Goal: Task Accomplishment & Management: Manage account settings

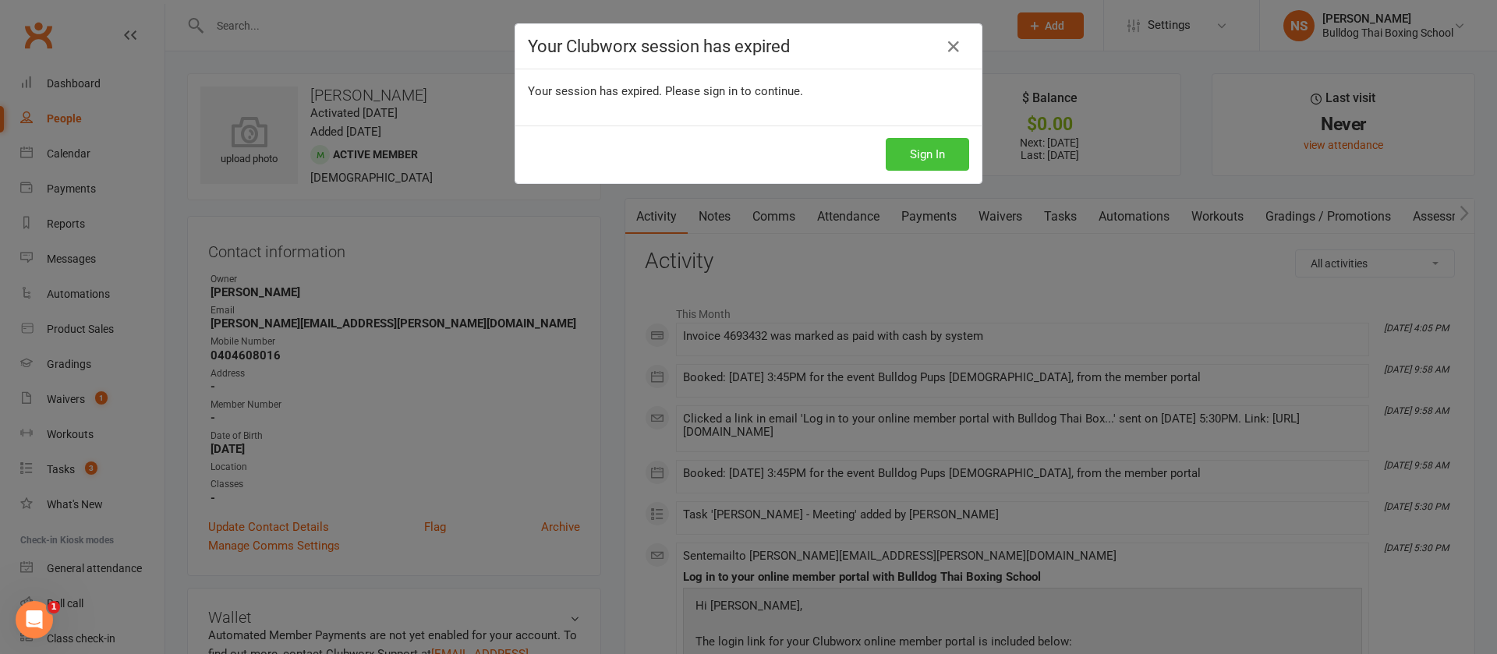
click at [900, 151] on button "Sign In" at bounding box center [927, 154] width 83 height 33
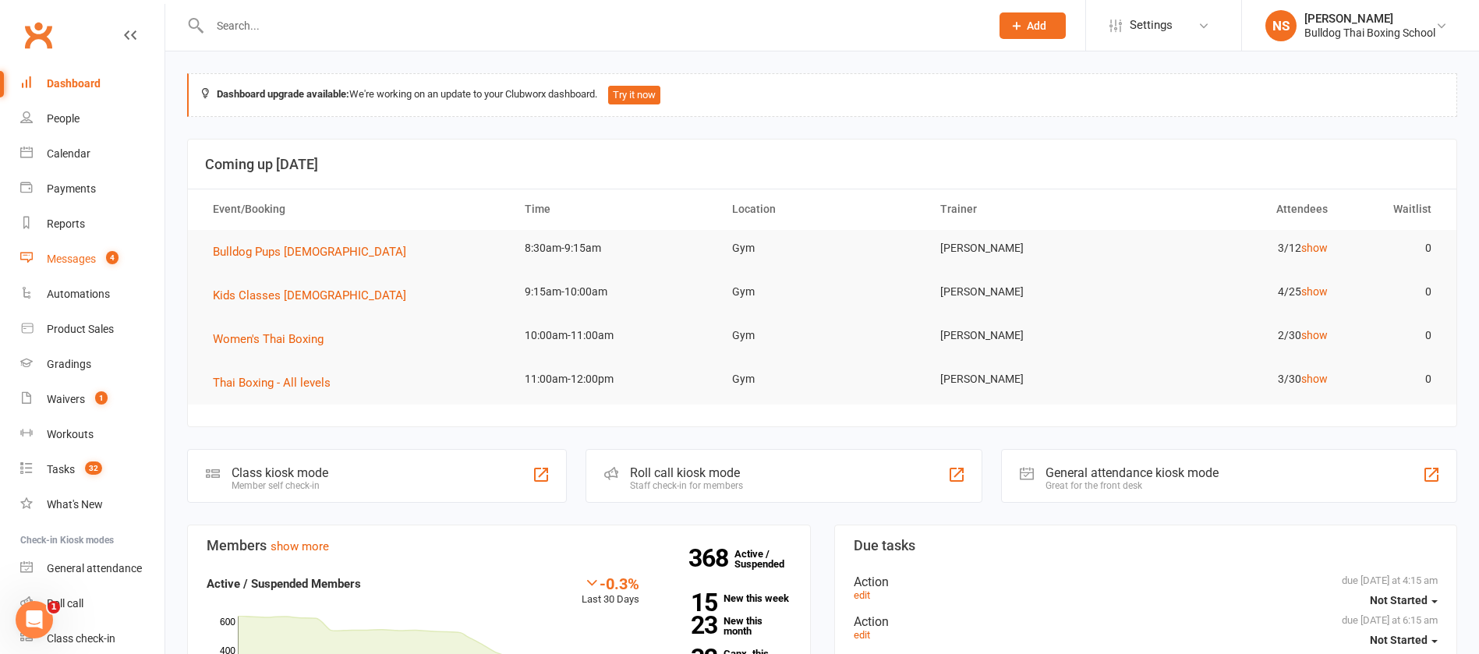
click at [97, 254] on link "Messages 4" at bounding box center [92, 259] width 144 height 35
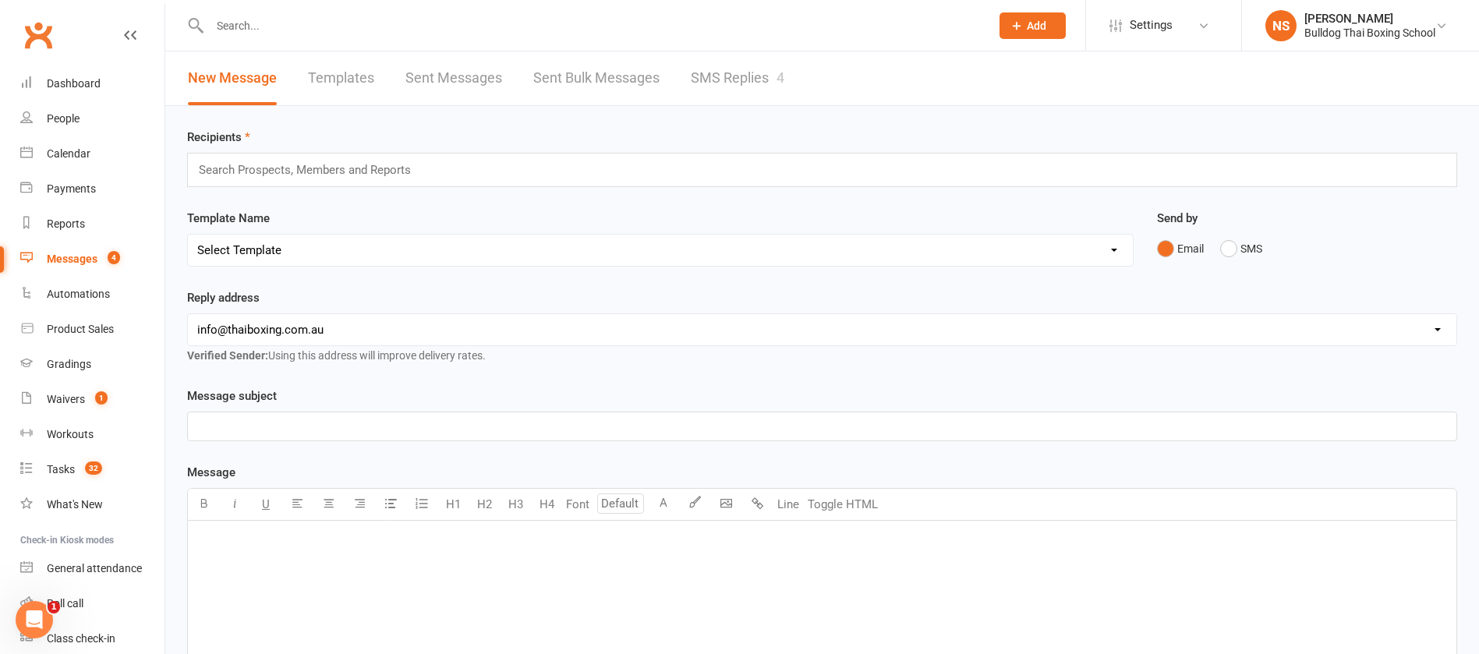
click at [753, 73] on link "SMS Replies 4" at bounding box center [738, 78] width 94 height 54
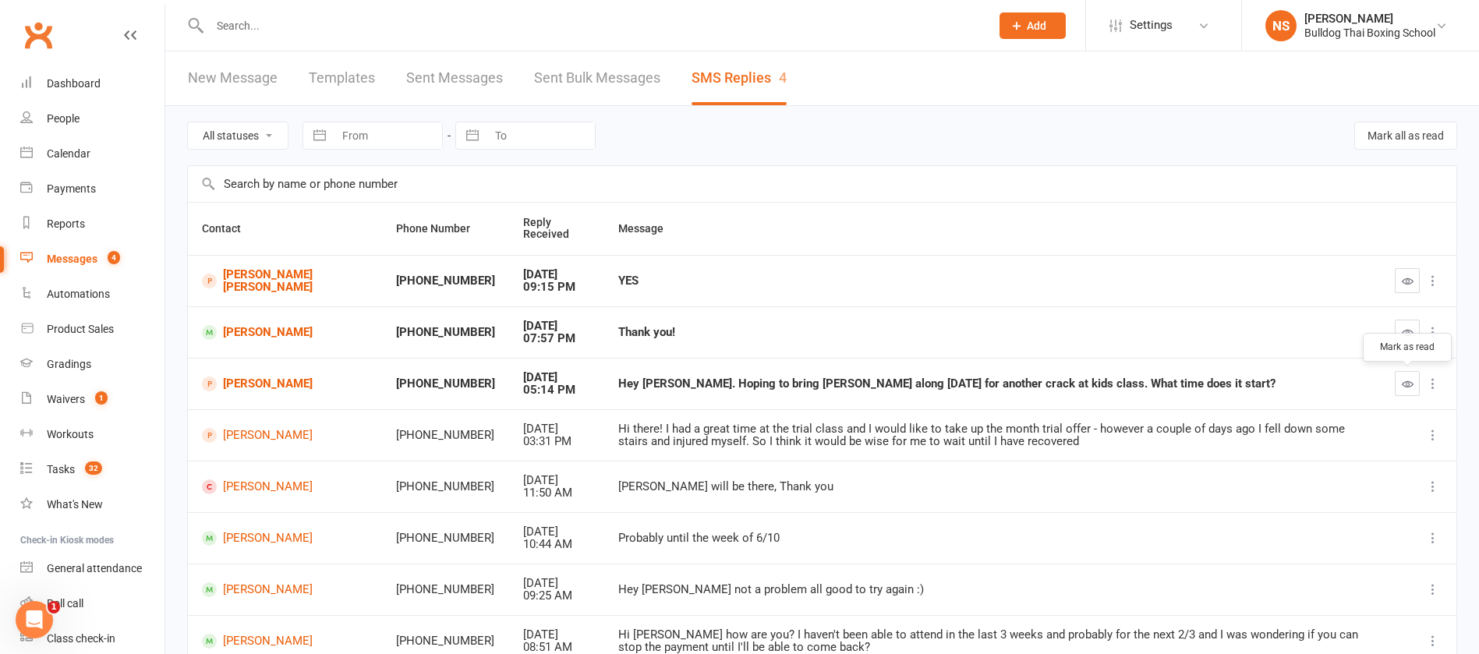
click at [1407, 380] on icon "button" at bounding box center [1408, 384] width 12 height 12
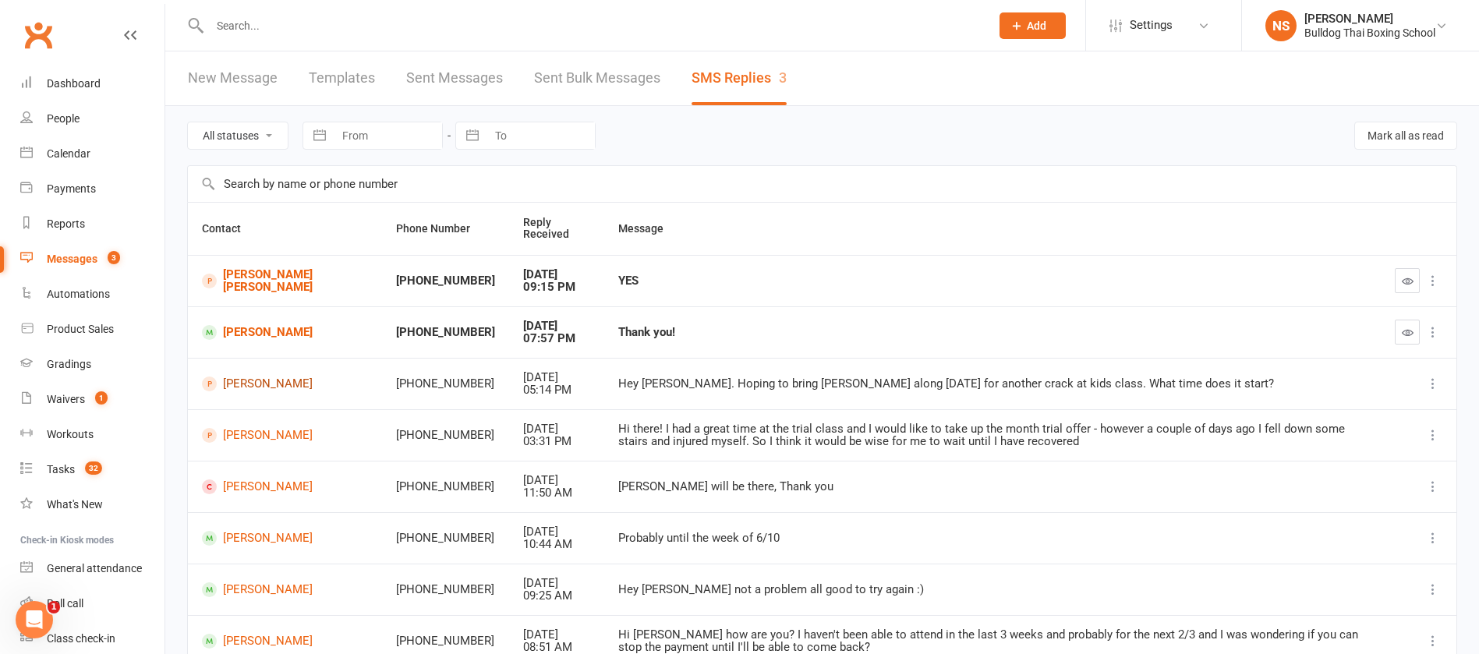
click at [251, 388] on link "Polly Butwell" at bounding box center [285, 384] width 166 height 15
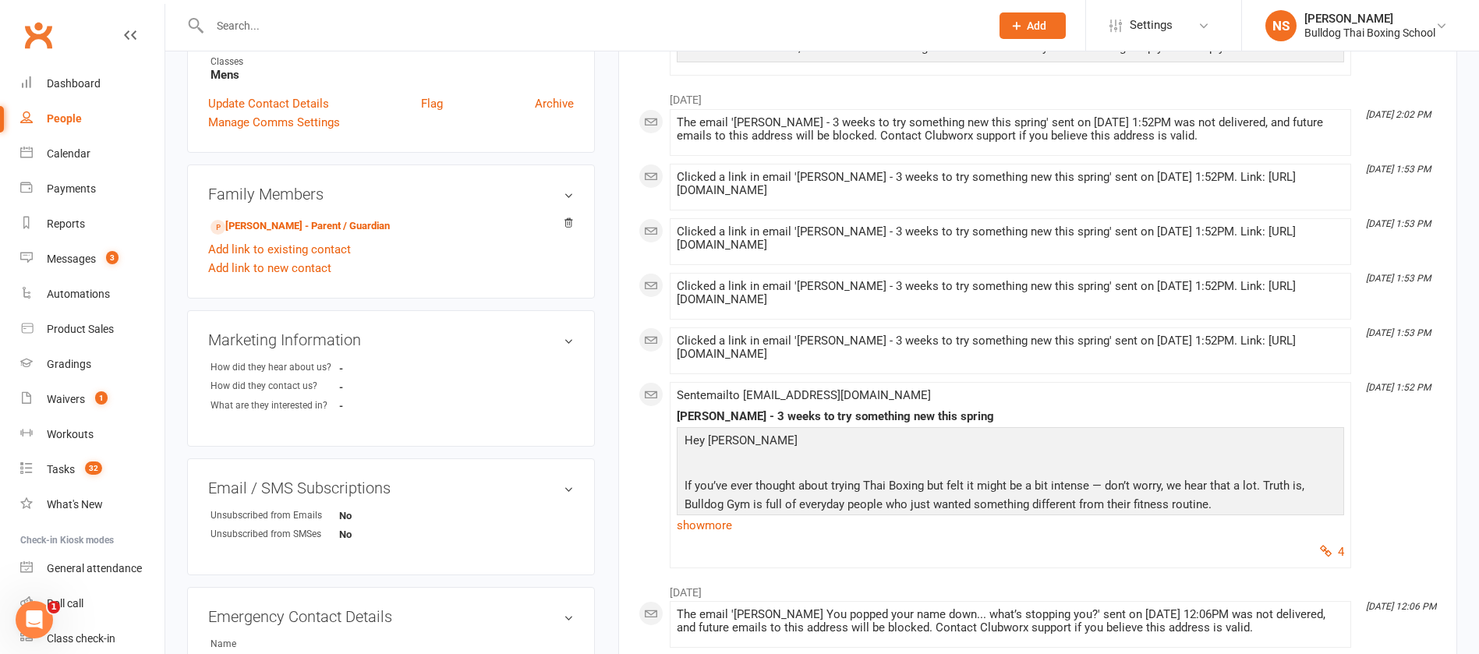
scroll to position [234, 0]
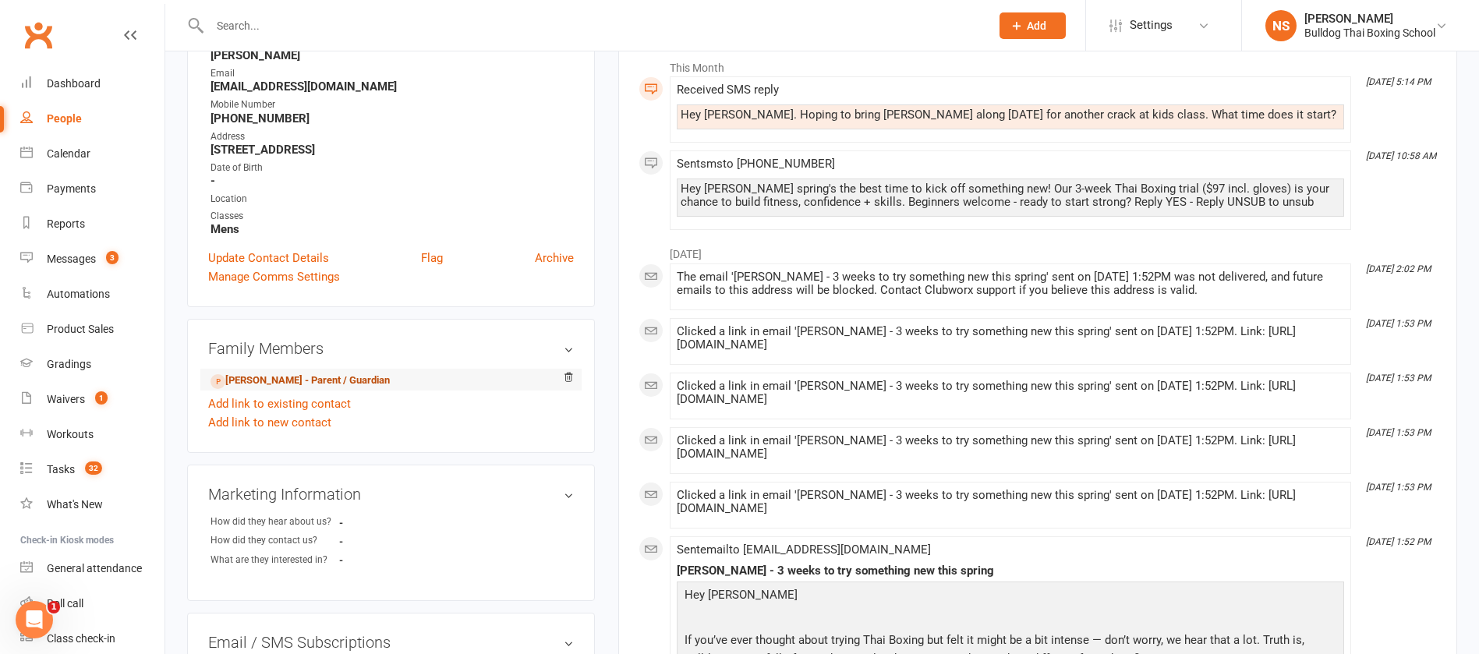
click at [252, 379] on link "Brenden Butwell - Parent / Guardian" at bounding box center [300, 381] width 179 height 16
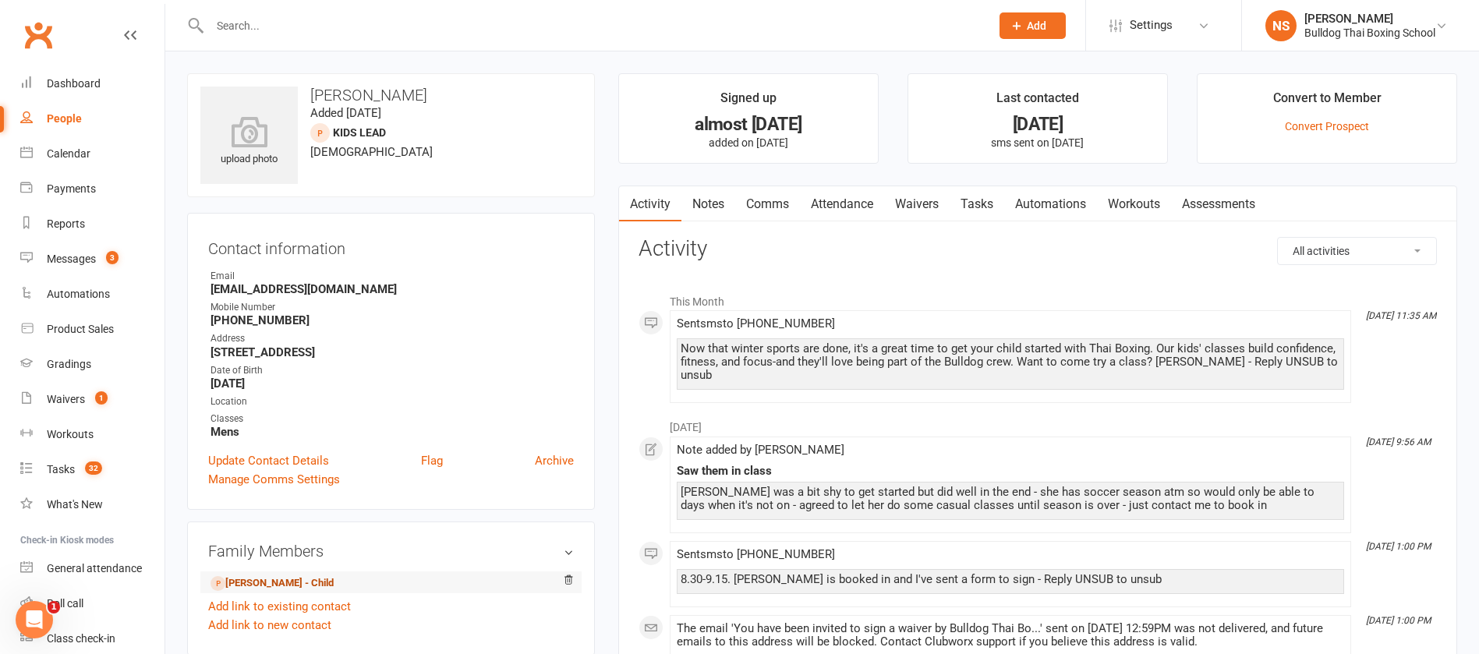
click at [288, 583] on link "Polly Butwell - Child" at bounding box center [272, 584] width 123 height 16
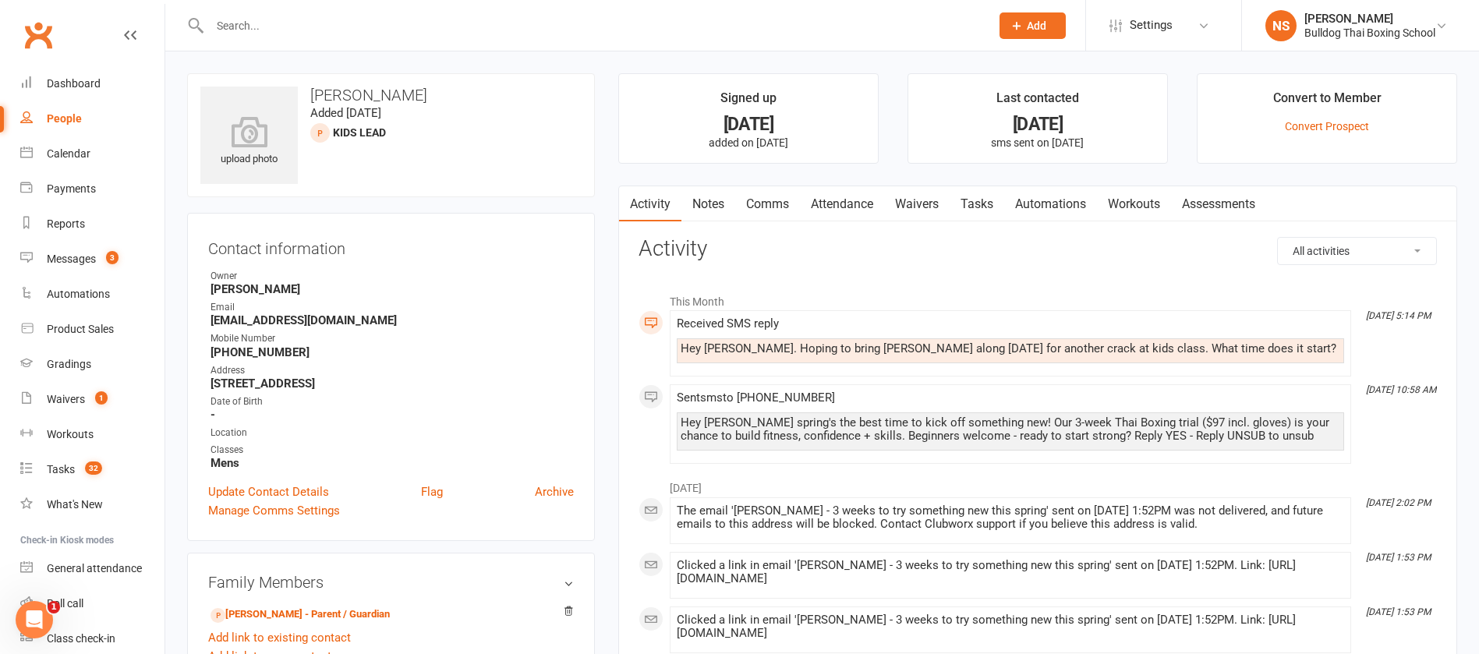
scroll to position [117, 0]
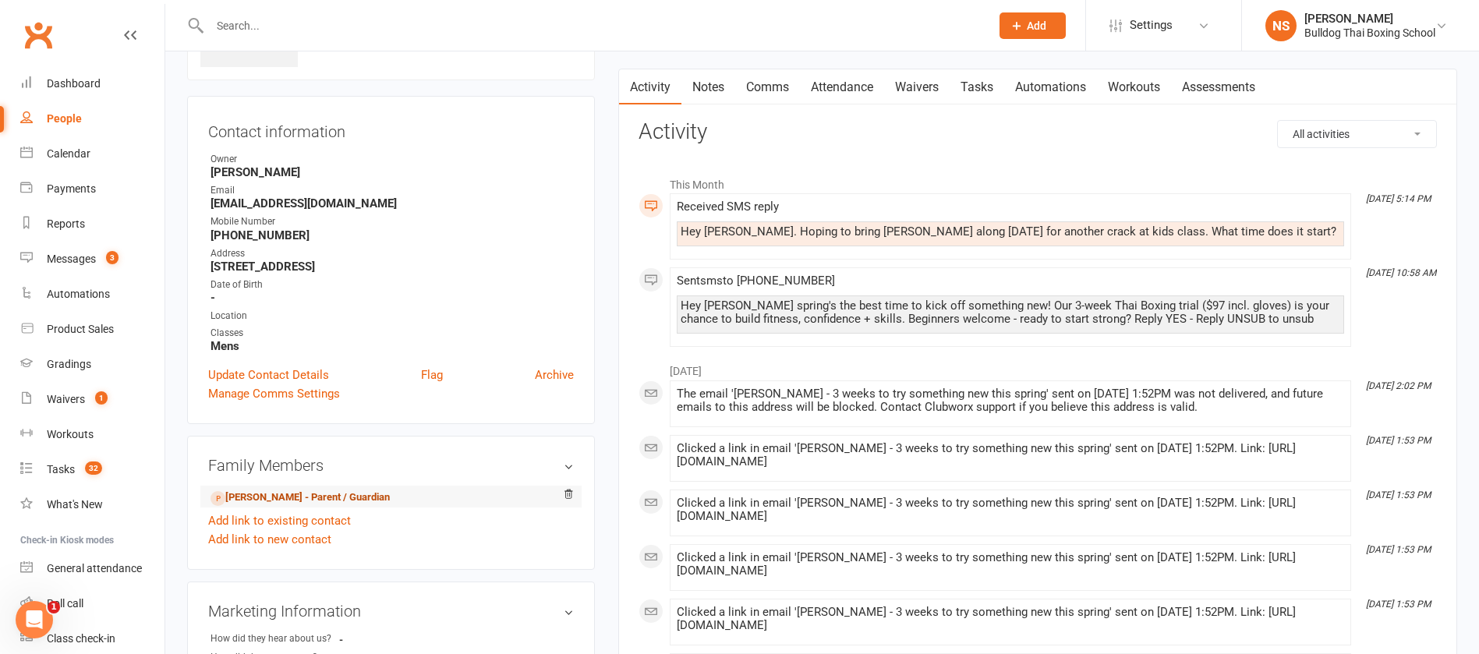
click at [307, 494] on link "Brenden Butwell - Parent / Guardian" at bounding box center [300, 498] width 179 height 16
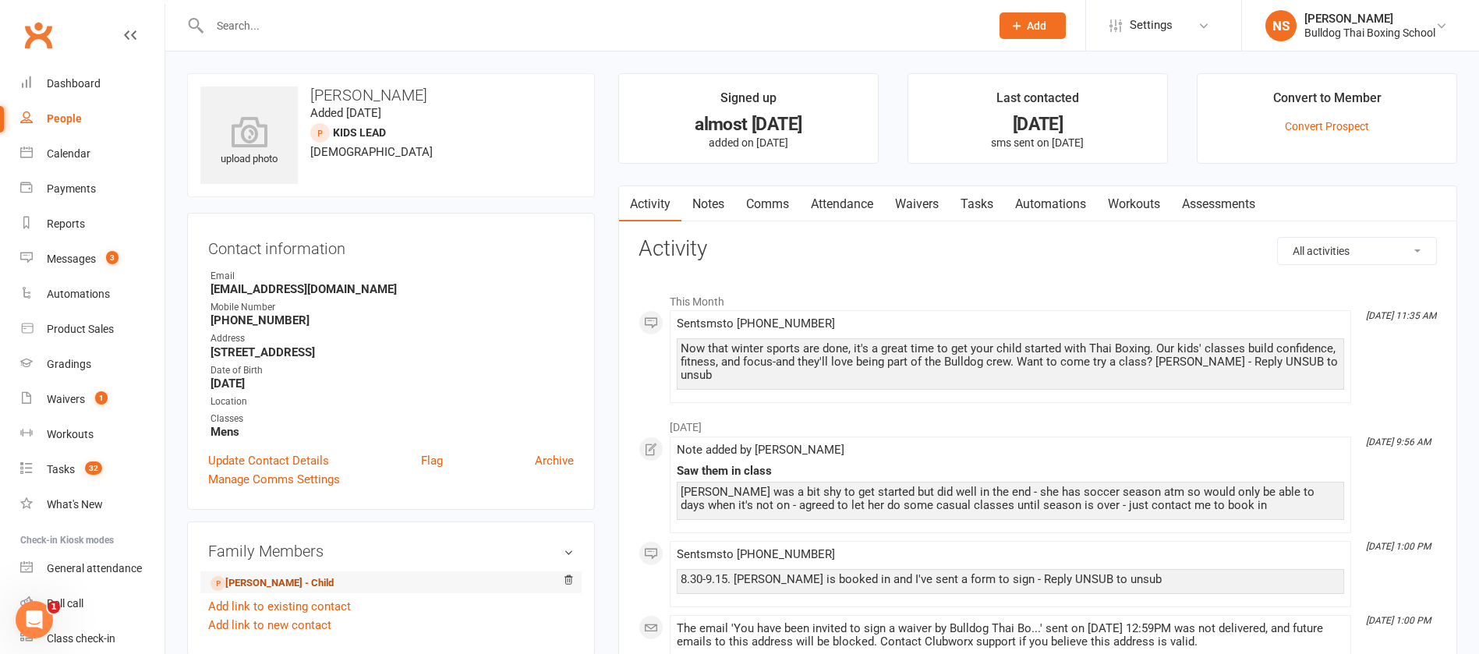
click at [260, 577] on link "Polly Butwell - Child" at bounding box center [272, 584] width 123 height 16
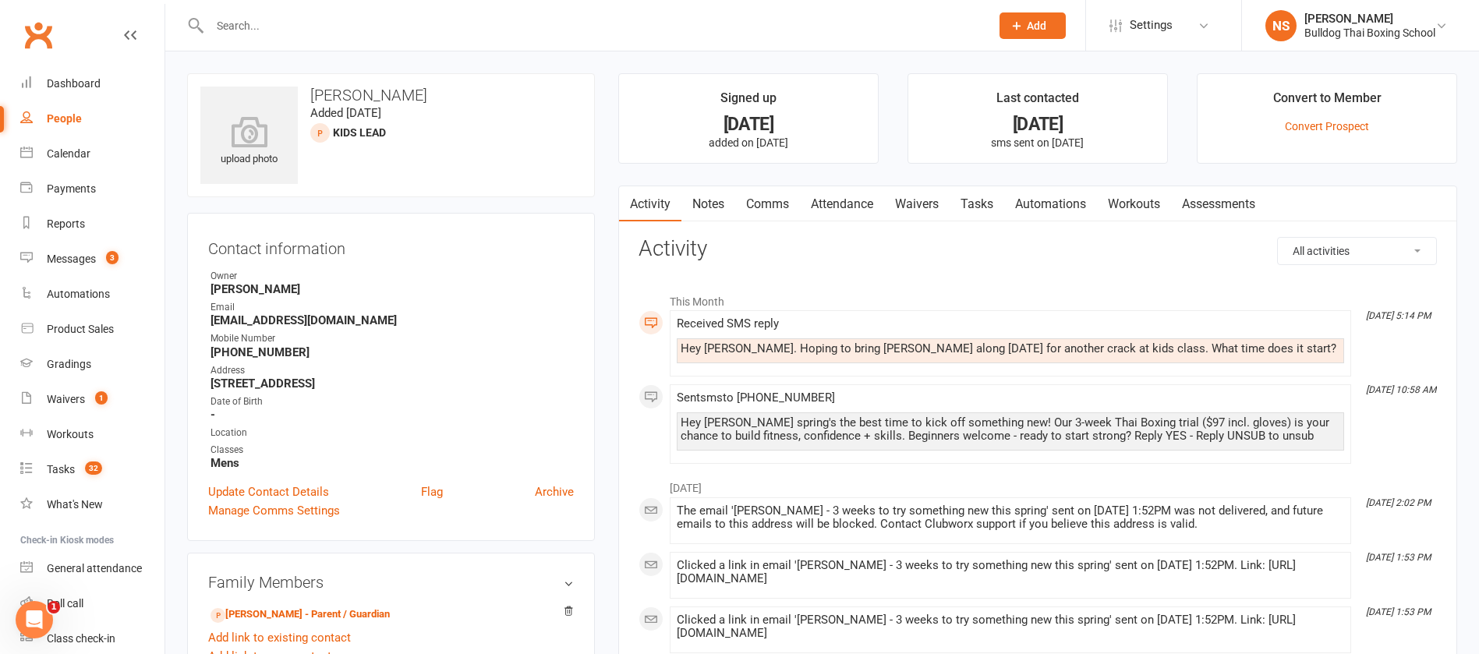
click at [773, 200] on link "Comms" at bounding box center [767, 204] width 65 height 36
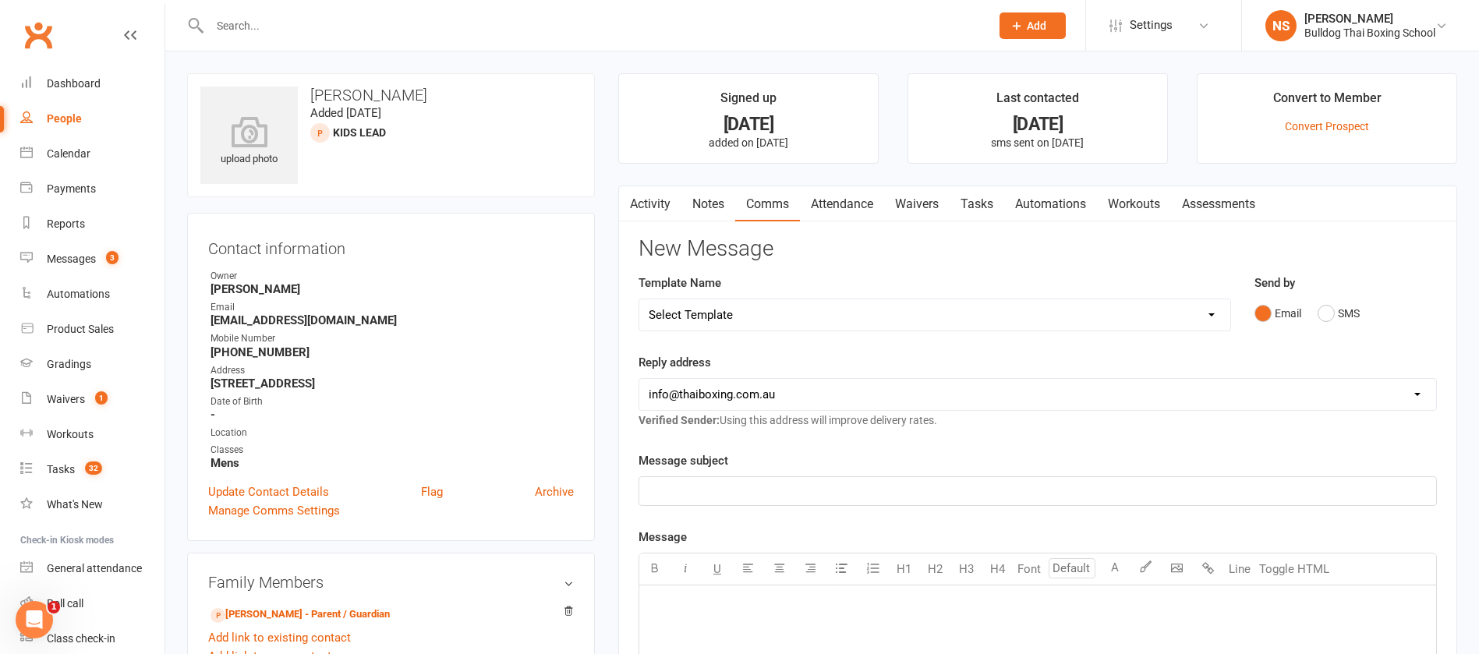
click at [657, 194] on link "Activity" at bounding box center [650, 204] width 62 height 36
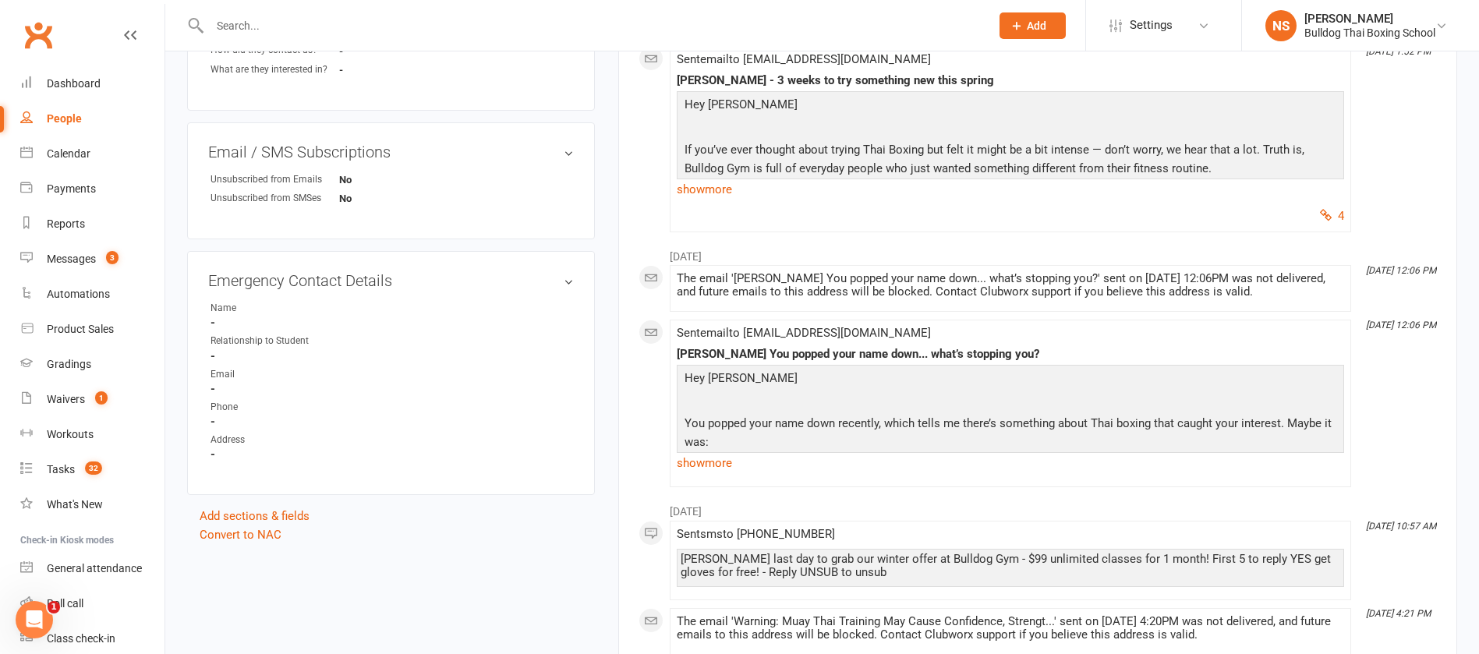
scroll to position [23, 0]
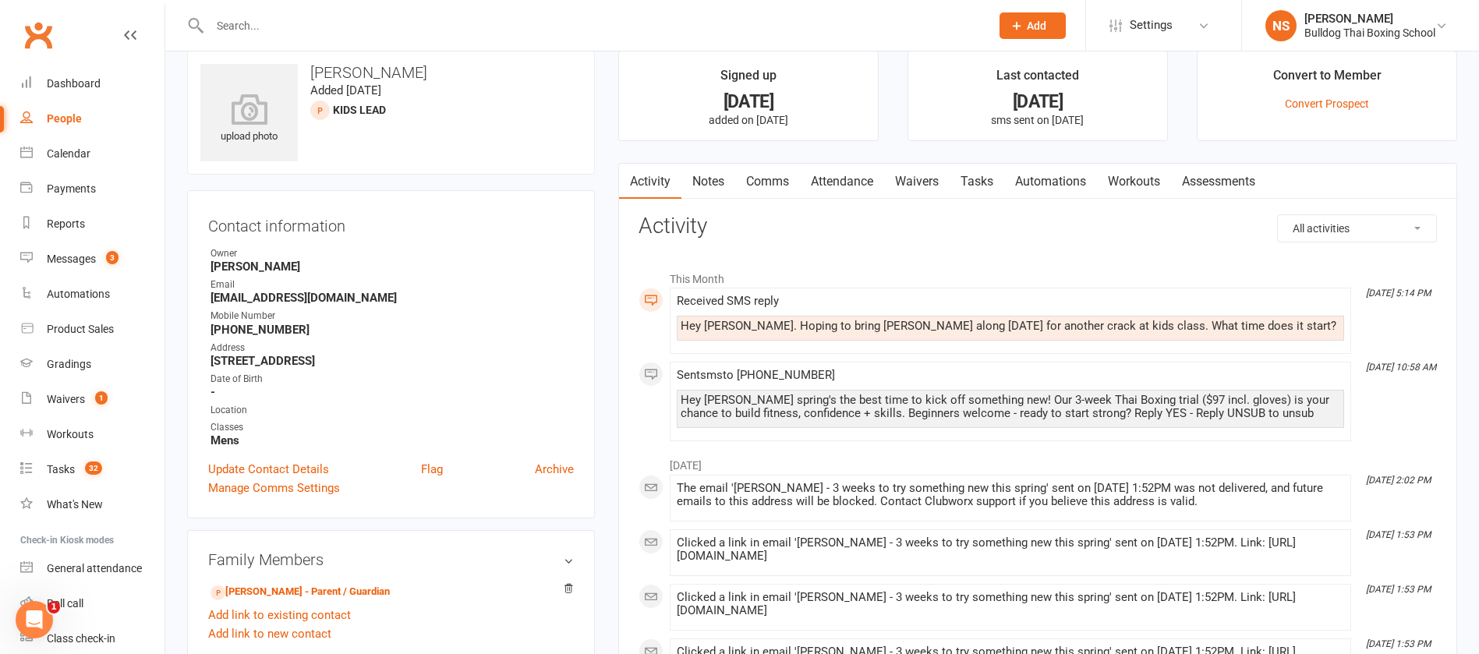
click at [768, 183] on link "Comms" at bounding box center [767, 182] width 65 height 36
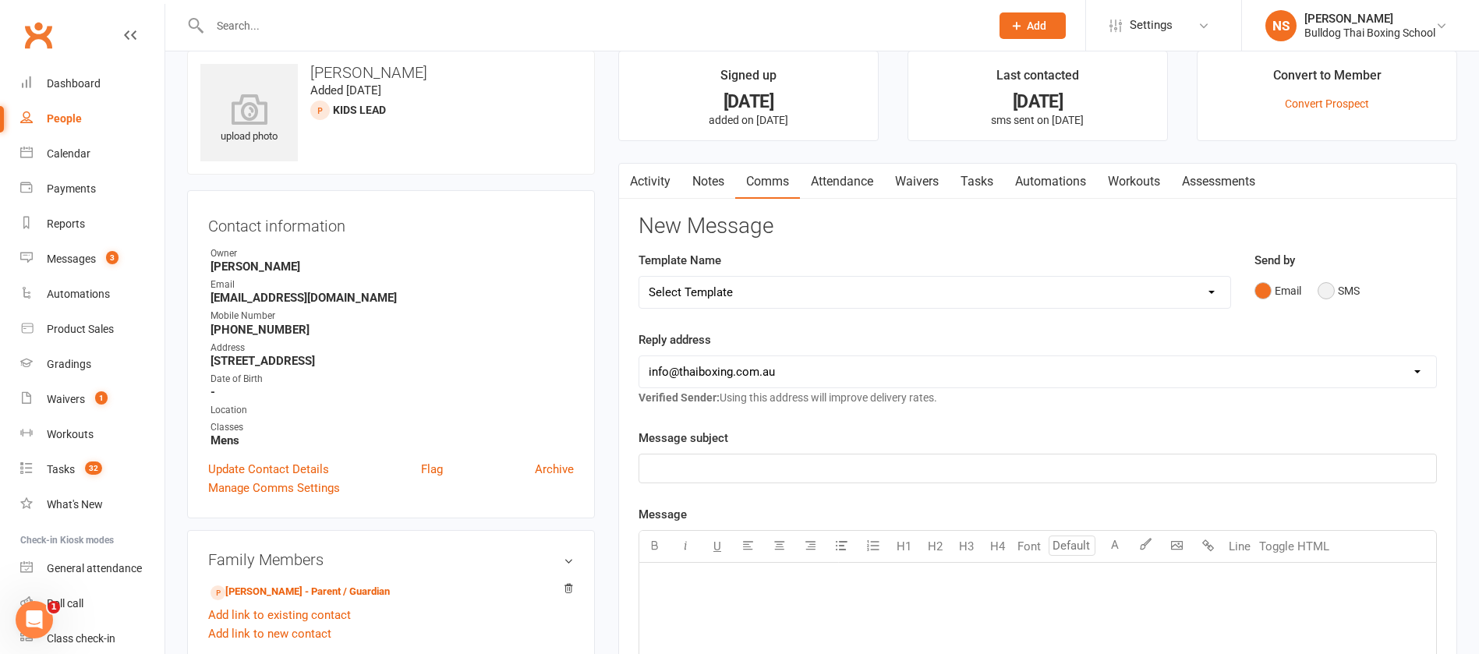
click at [1327, 286] on button "SMS" at bounding box center [1339, 291] width 42 height 30
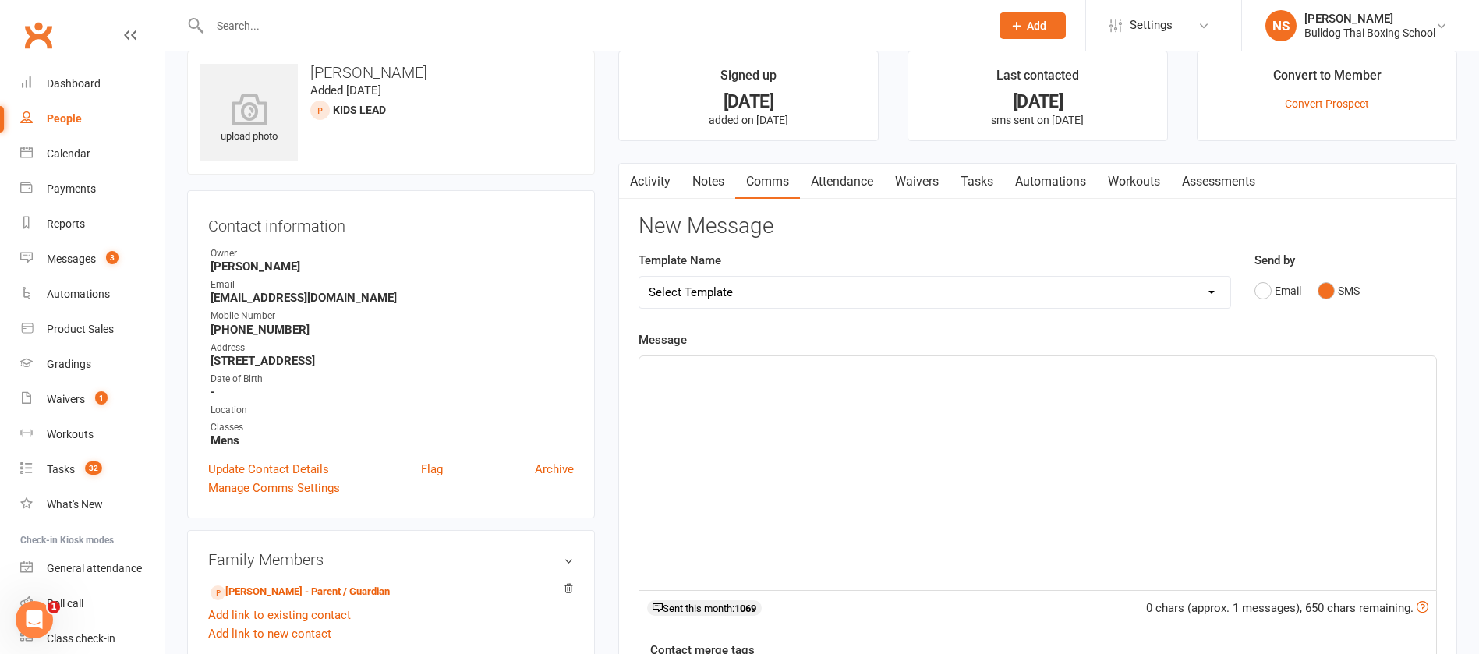
click at [686, 382] on div "﻿" at bounding box center [1037, 473] width 797 height 234
click at [668, 175] on link "Activity" at bounding box center [650, 182] width 62 height 36
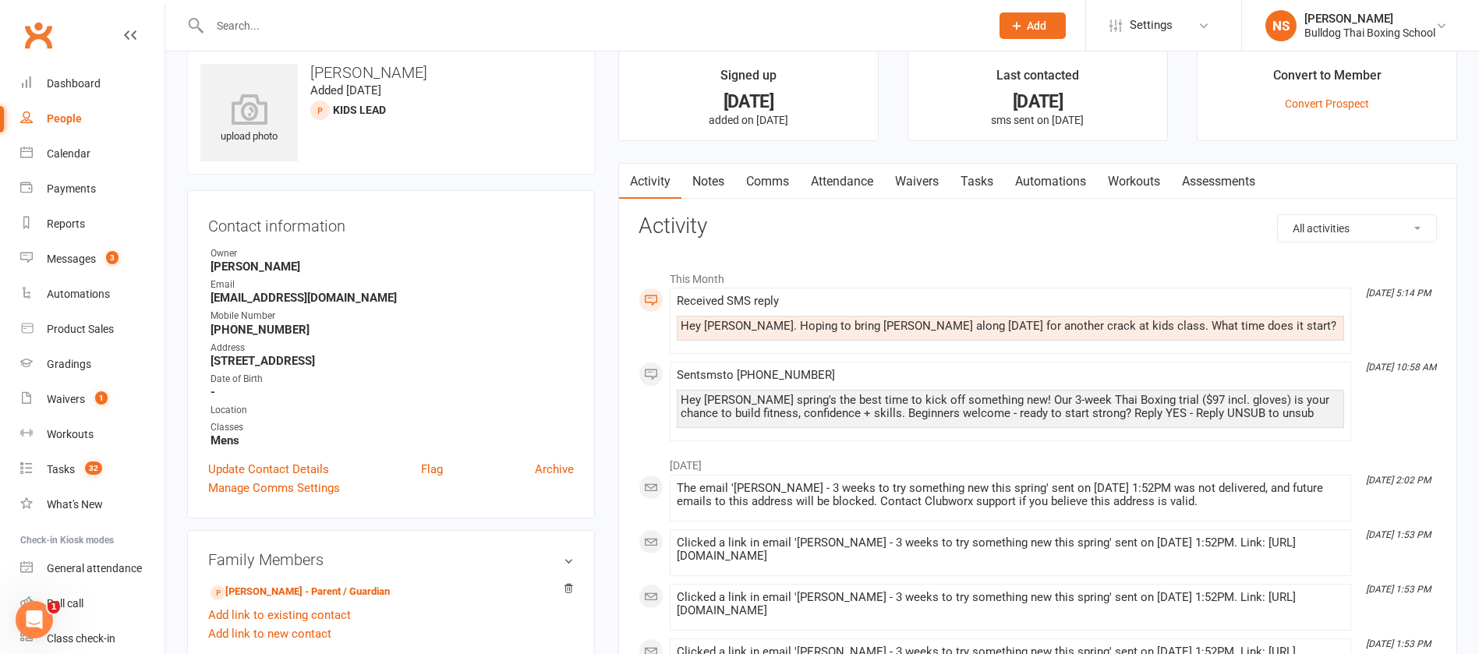
click at [760, 179] on link "Comms" at bounding box center [767, 182] width 65 height 36
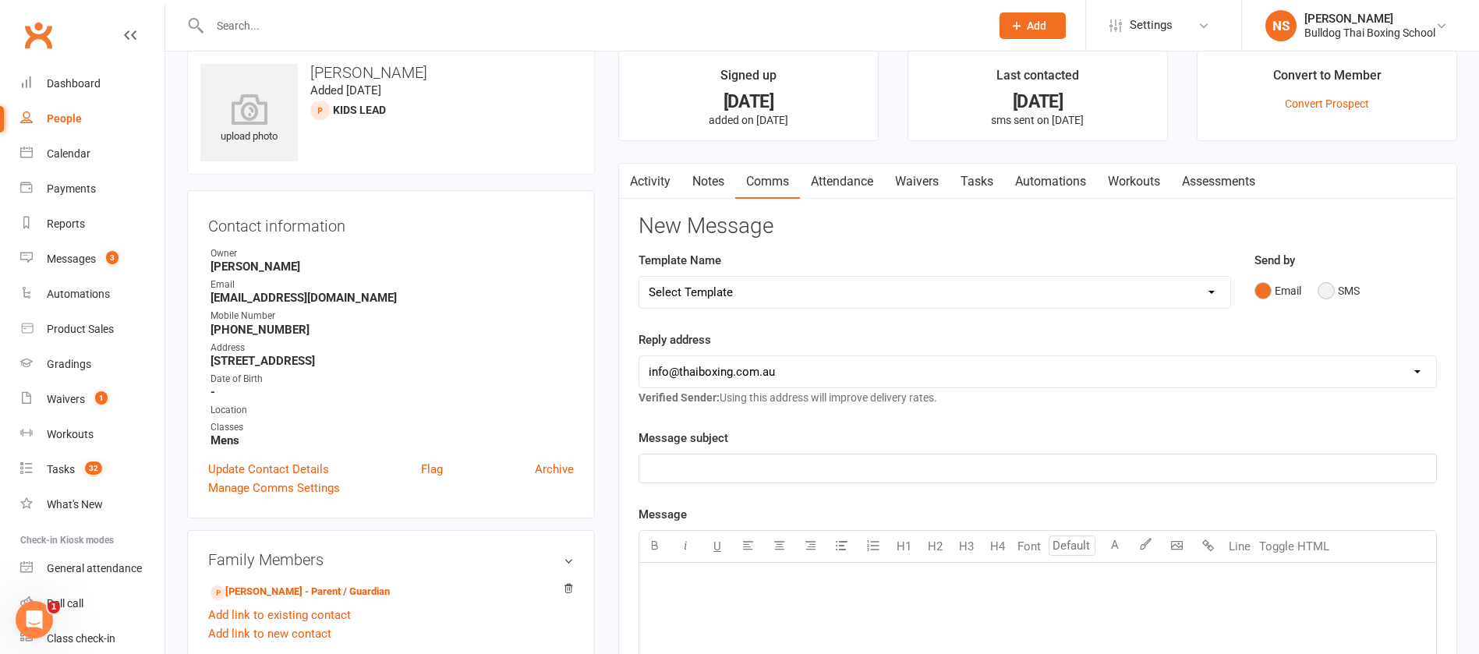
click at [1327, 288] on button "SMS" at bounding box center [1339, 291] width 42 height 30
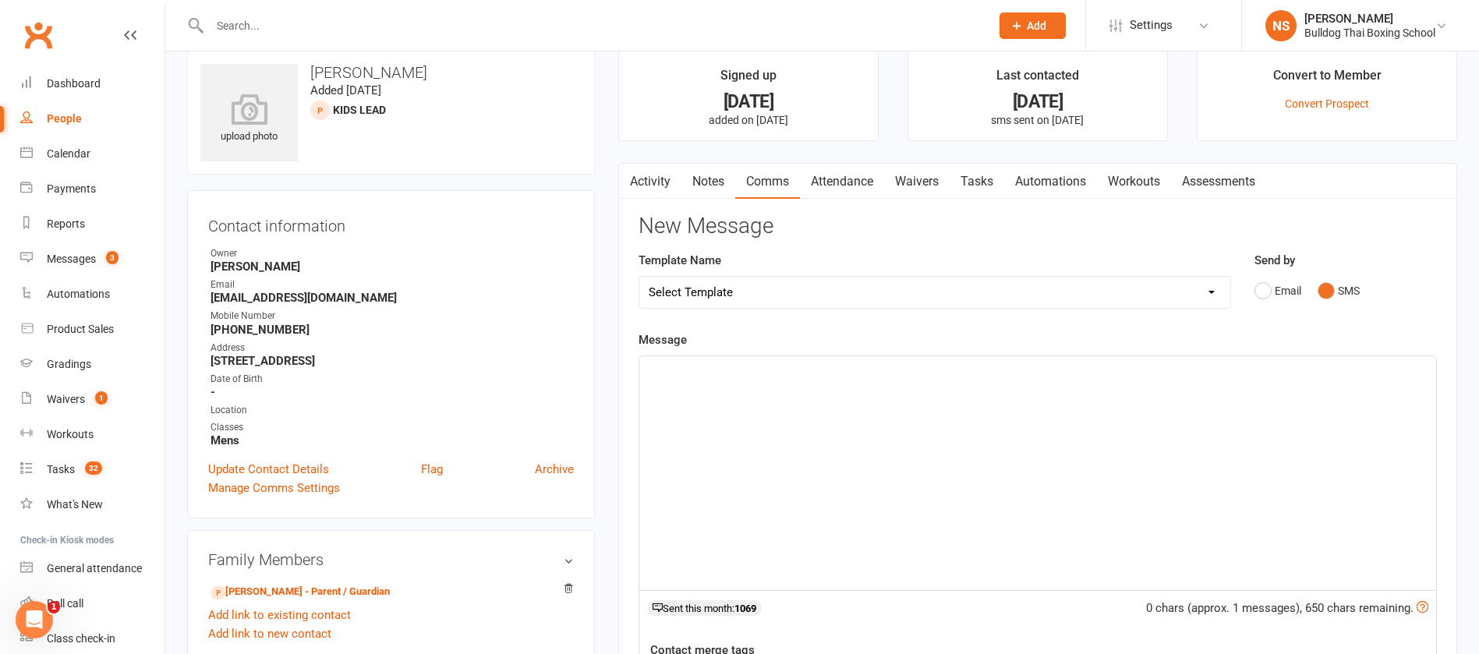
drag, startPoint x: 755, startPoint y: 388, endPoint x: 763, endPoint y: 374, distance: 16.7
click at [748, 386] on div "﻿" at bounding box center [1037, 473] width 797 height 234
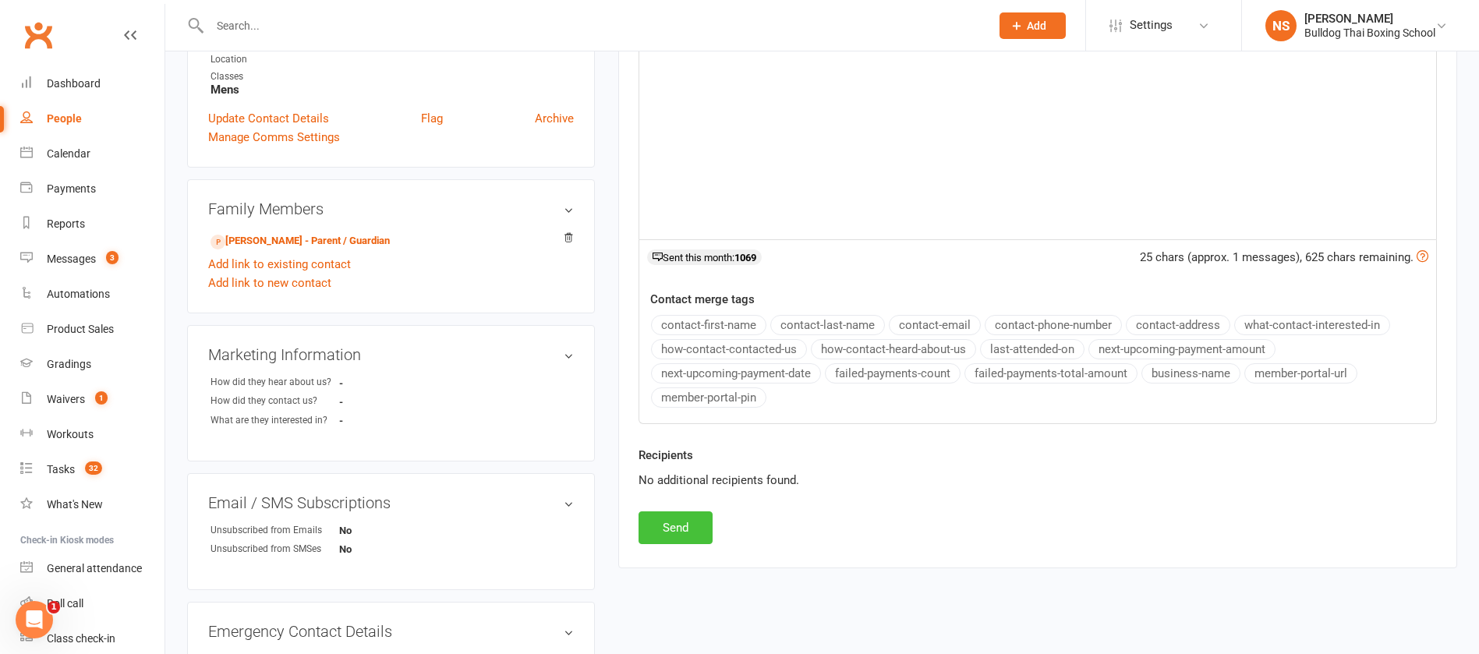
click at [700, 526] on button "Send" at bounding box center [676, 528] width 74 height 33
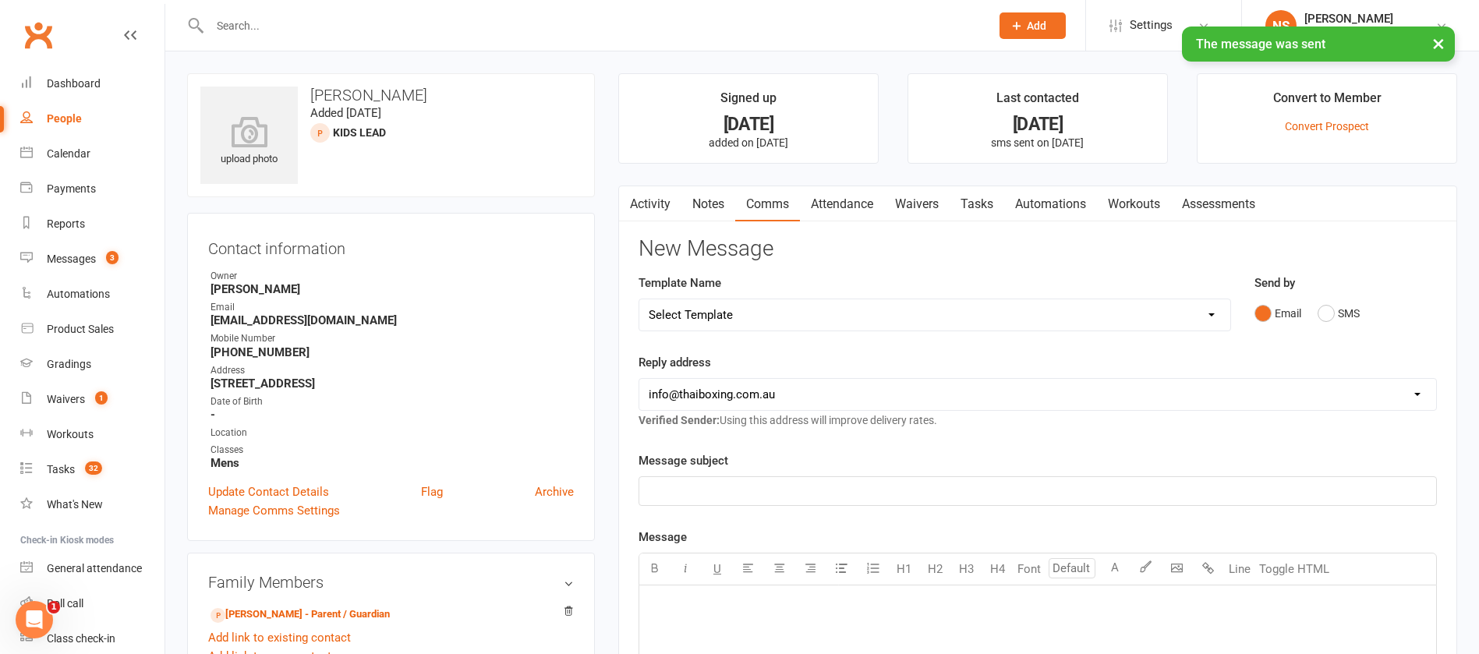
drag, startPoint x: 859, startPoint y: 201, endPoint x: 882, endPoint y: 217, distance: 28.1
click at [859, 202] on link "Attendance" at bounding box center [842, 204] width 84 height 36
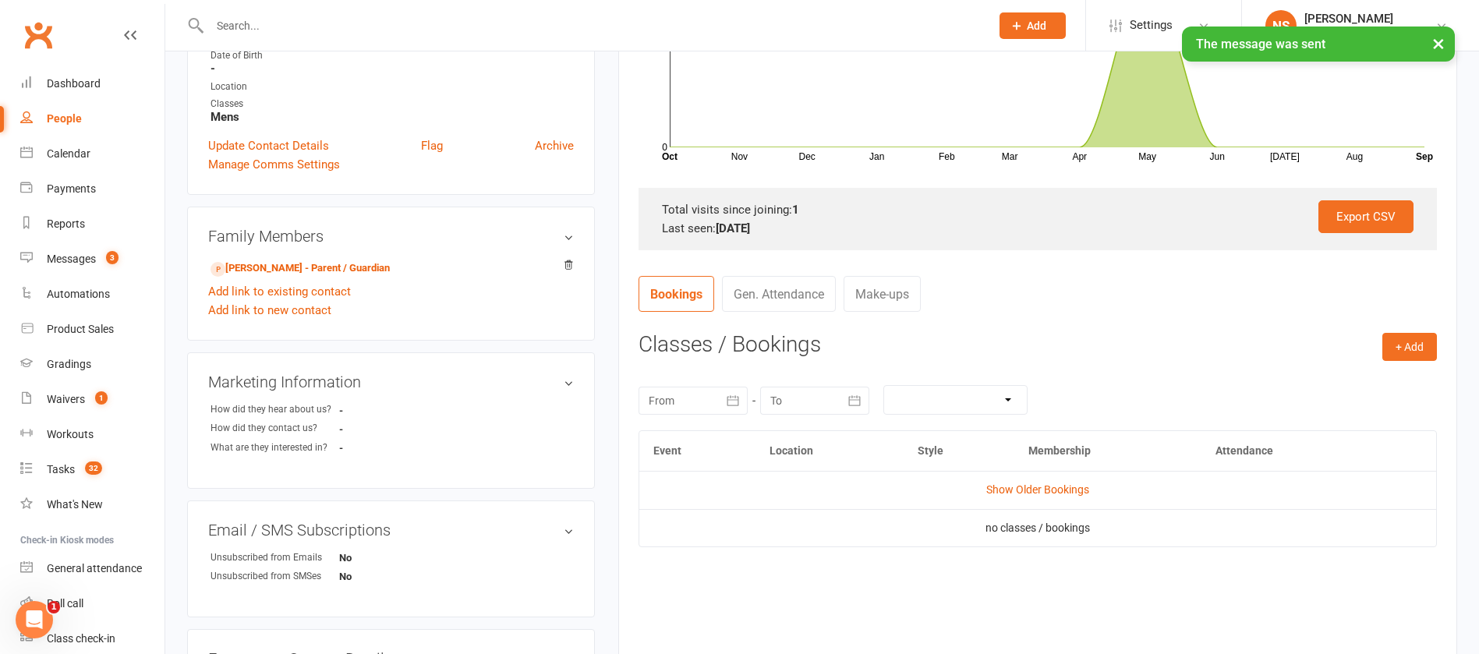
scroll to position [351, 0]
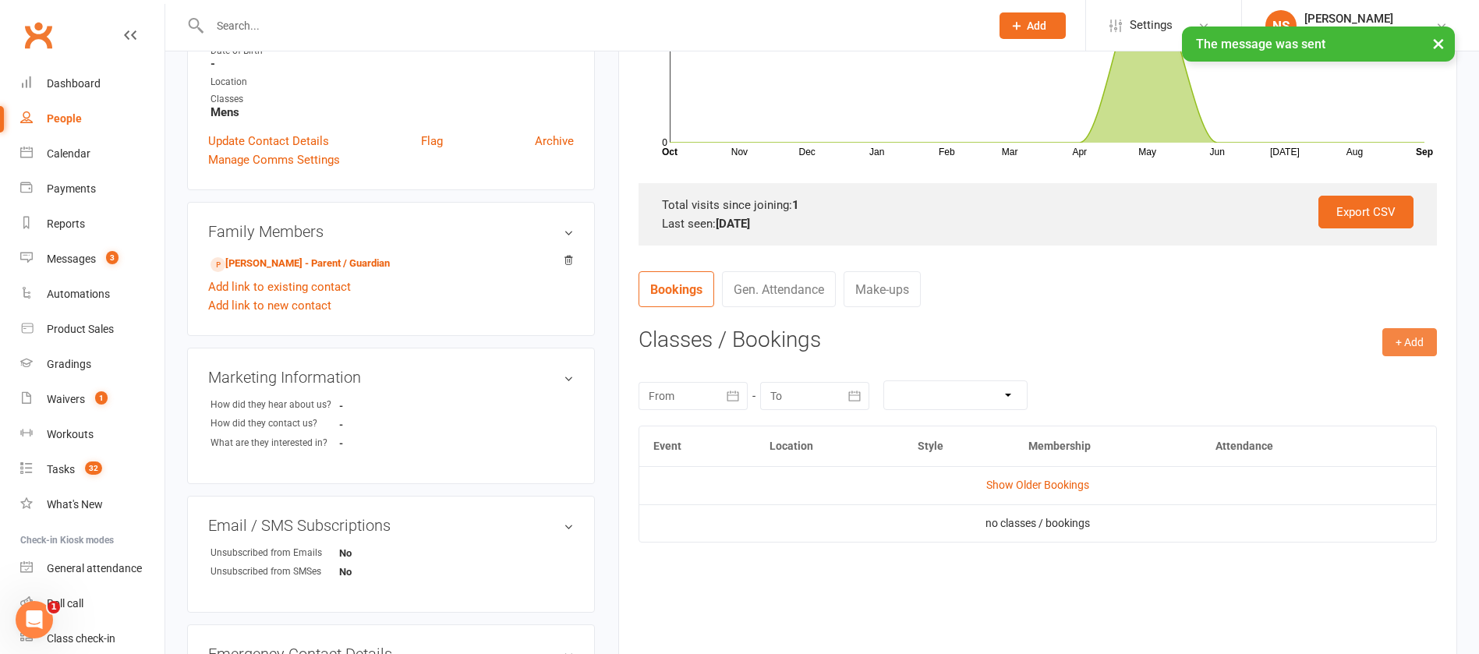
click at [1395, 336] on button "+ Add" at bounding box center [1410, 342] width 55 height 28
click at [1332, 372] on link "Book Event" at bounding box center [1359, 377] width 154 height 31
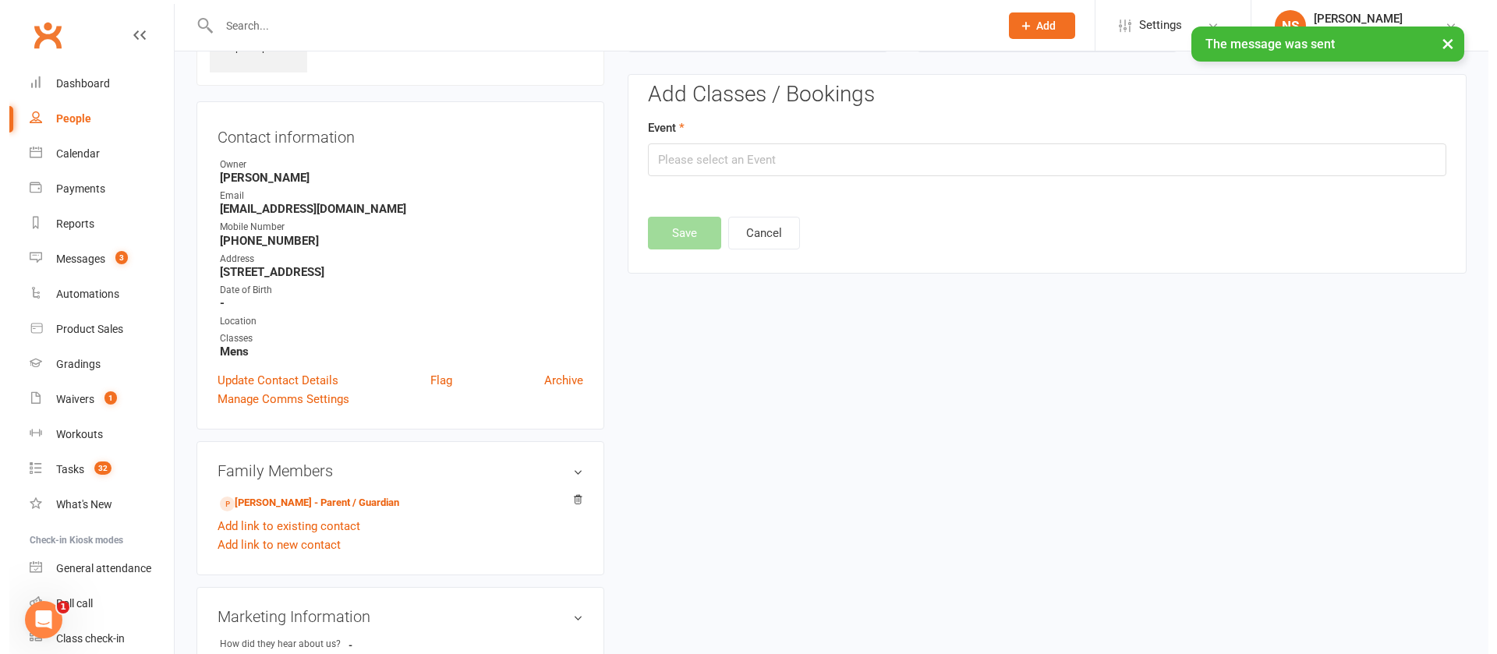
scroll to position [108, 0]
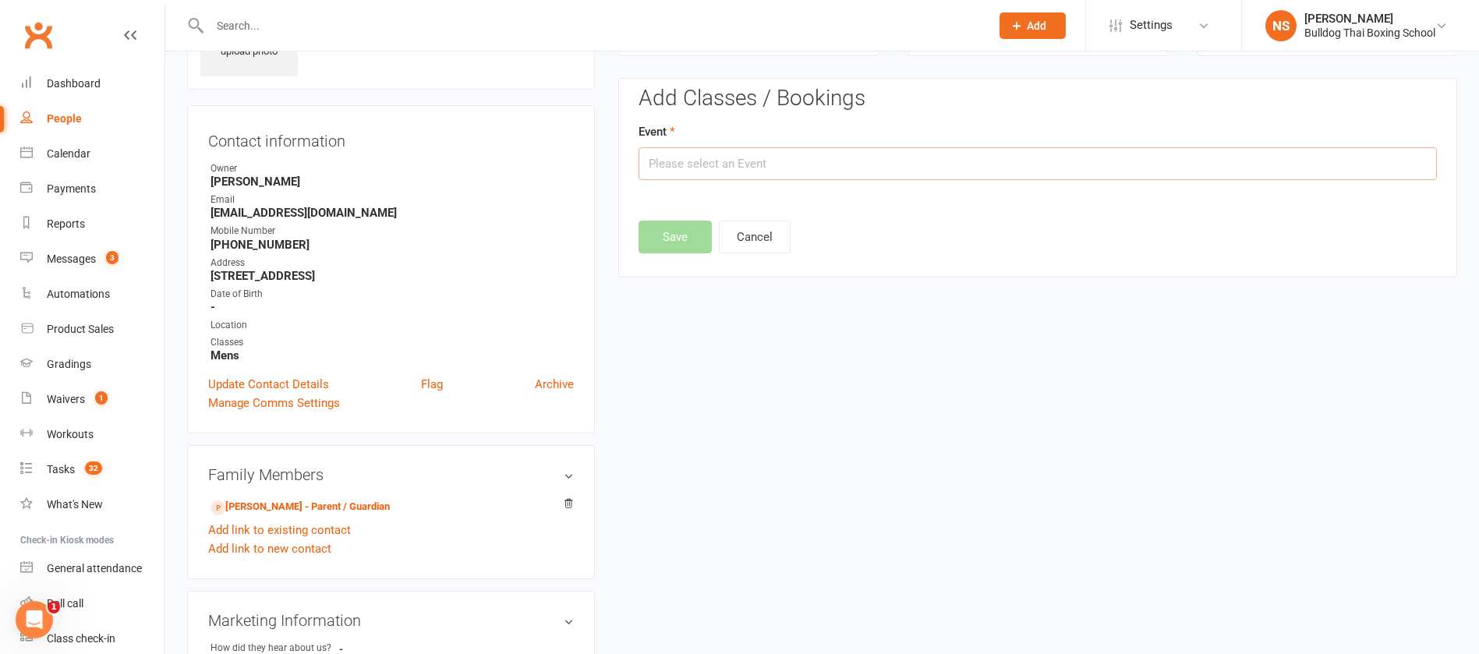
click at [761, 174] on input "text" at bounding box center [1038, 163] width 799 height 33
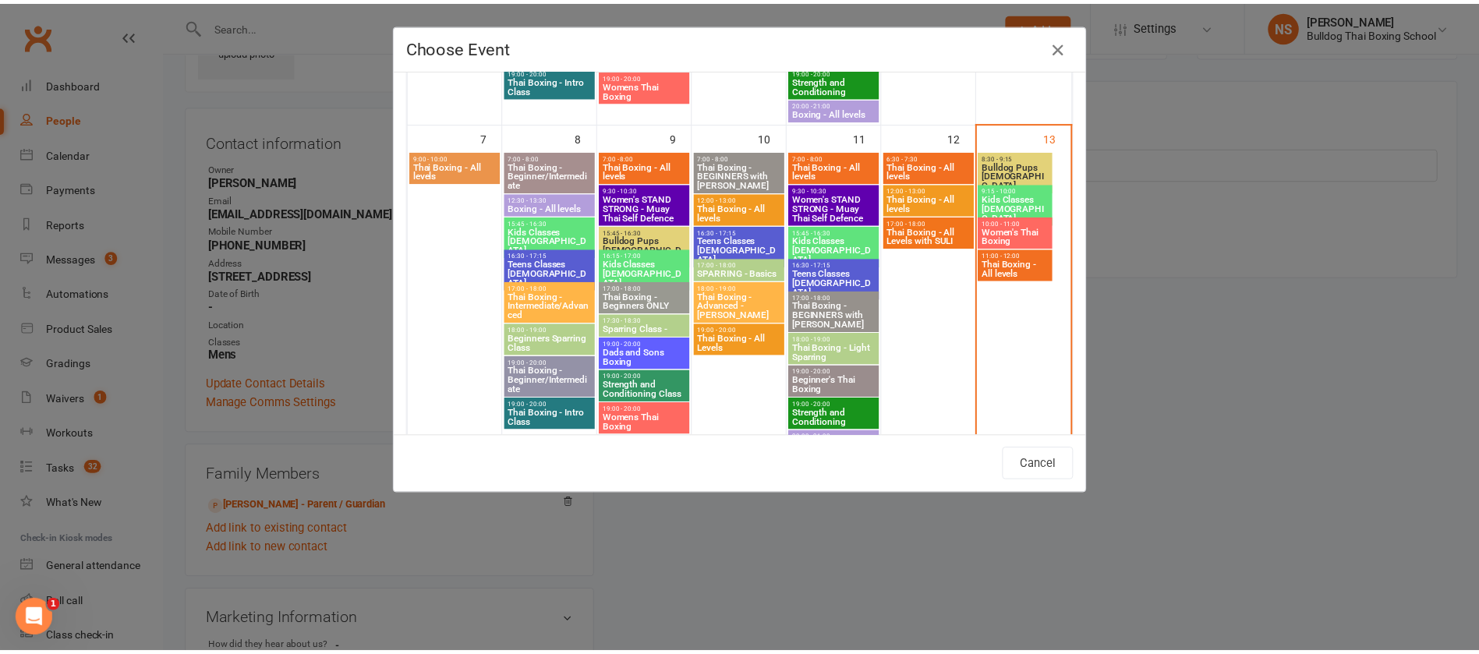
scroll to position [351, 0]
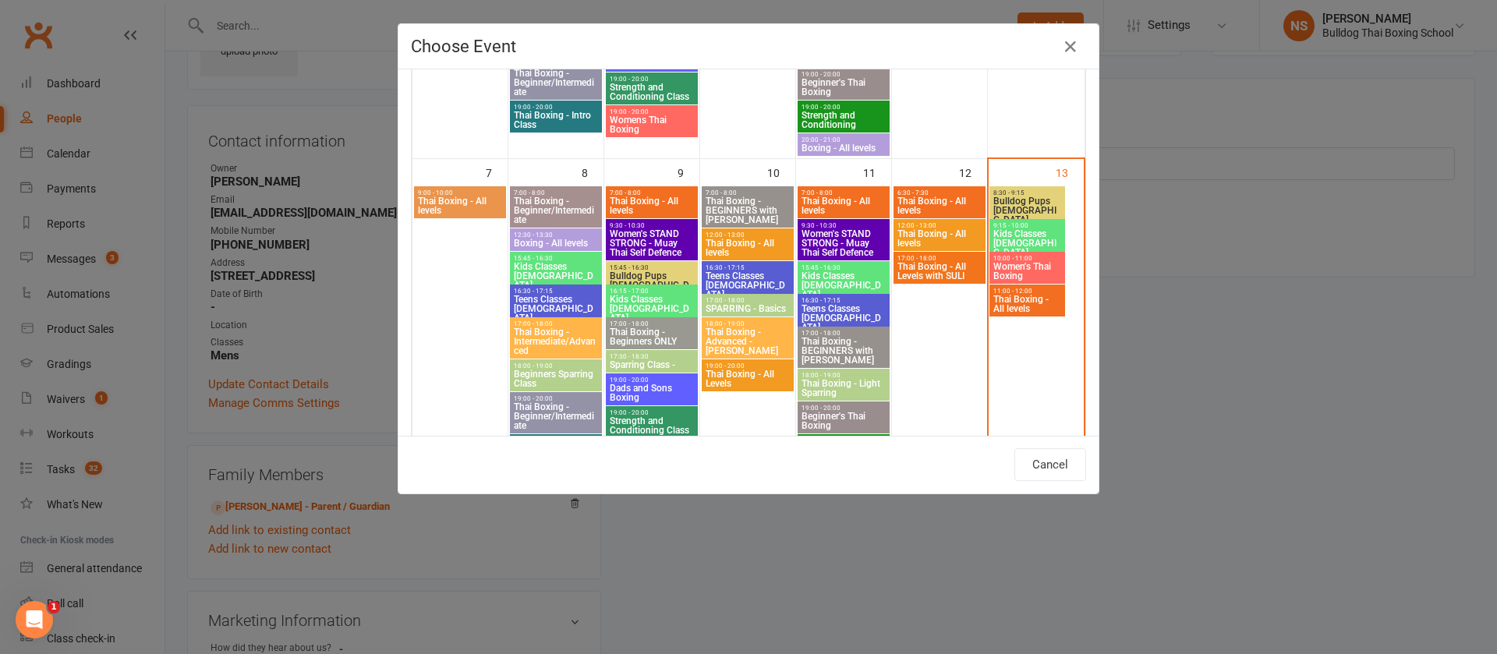
click at [1015, 198] on span "Bulldog Pups 4-7yo" at bounding box center [1027, 211] width 69 height 28
type input "Bulldog Pups 4-7yo - Sep 13, 2025 8:30:00 AM"
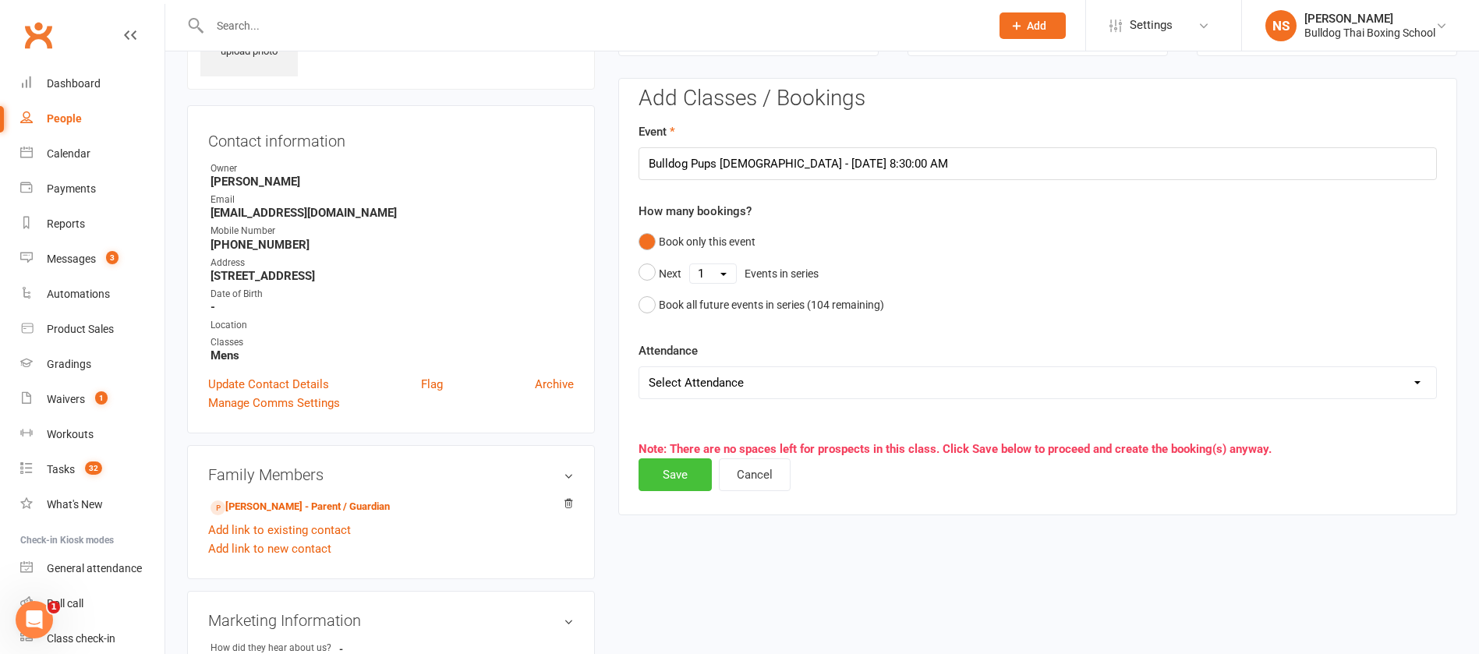
click at [662, 471] on button "Save" at bounding box center [675, 475] width 73 height 33
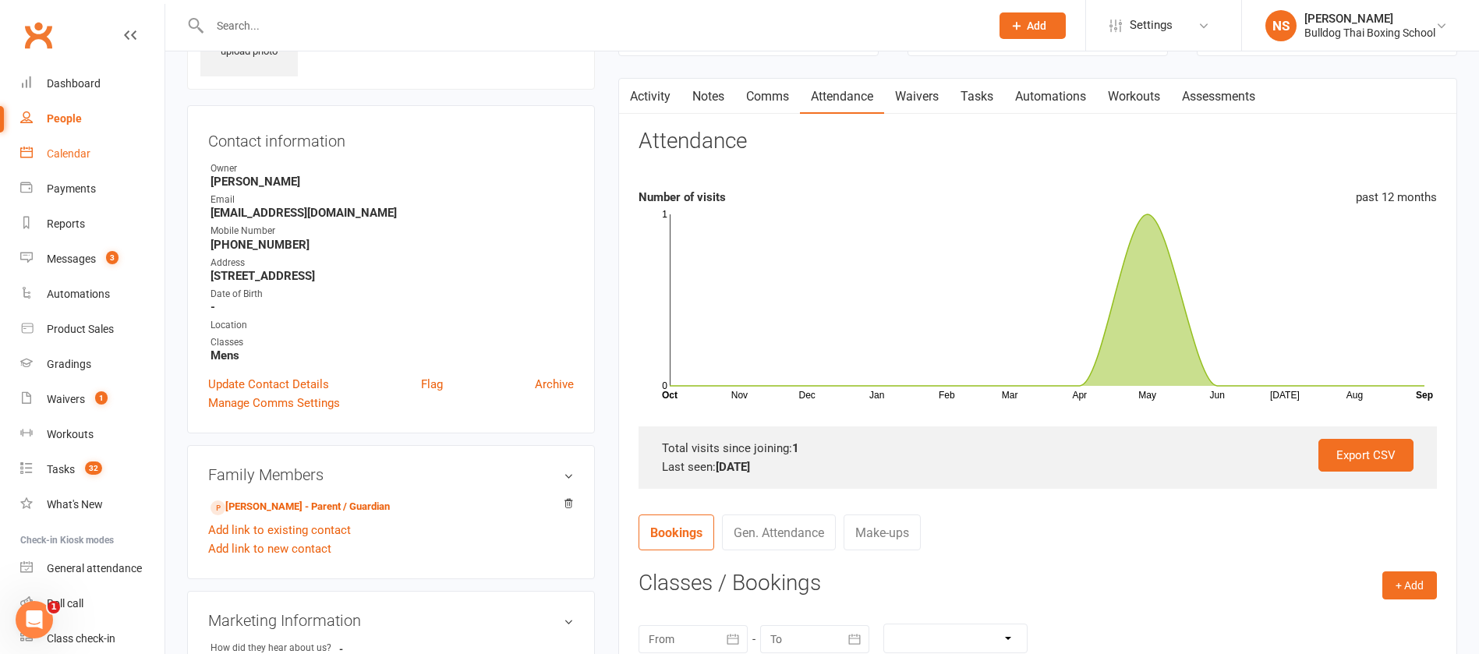
click at [72, 158] on div "Calendar" at bounding box center [69, 153] width 44 height 12
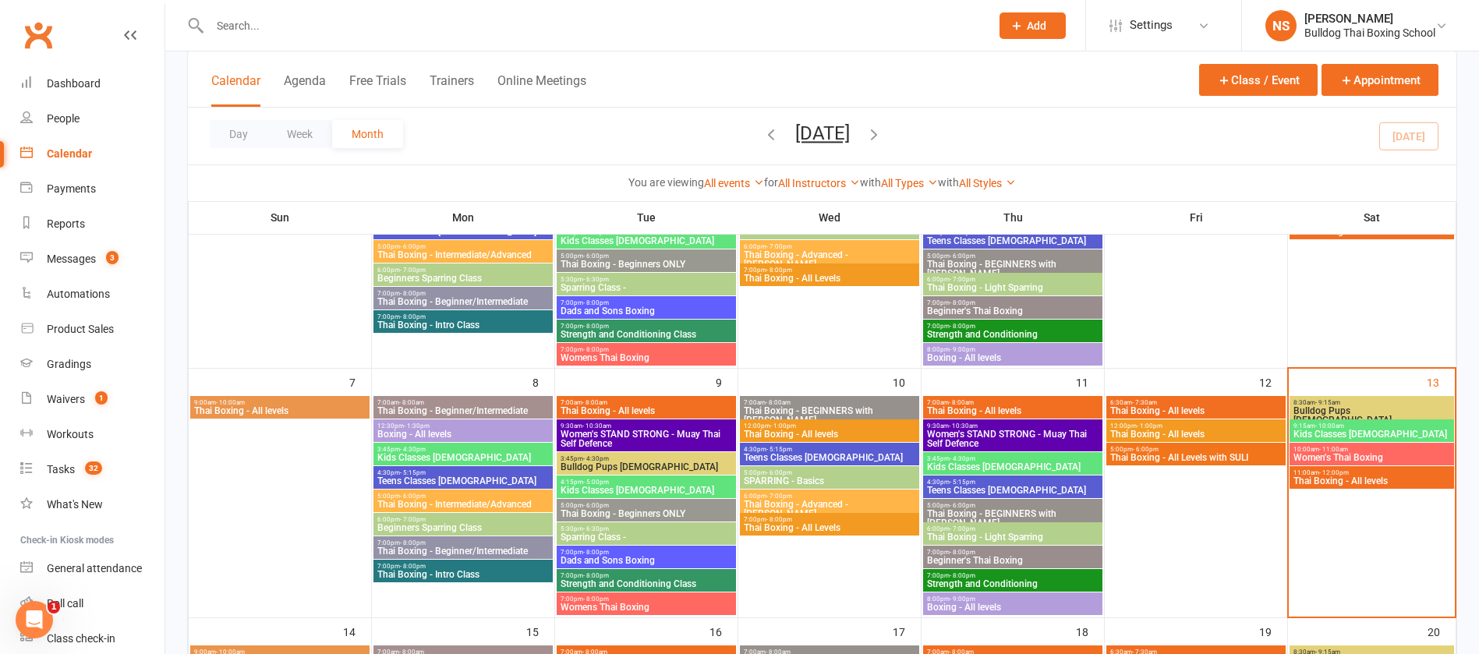
scroll to position [234, 0]
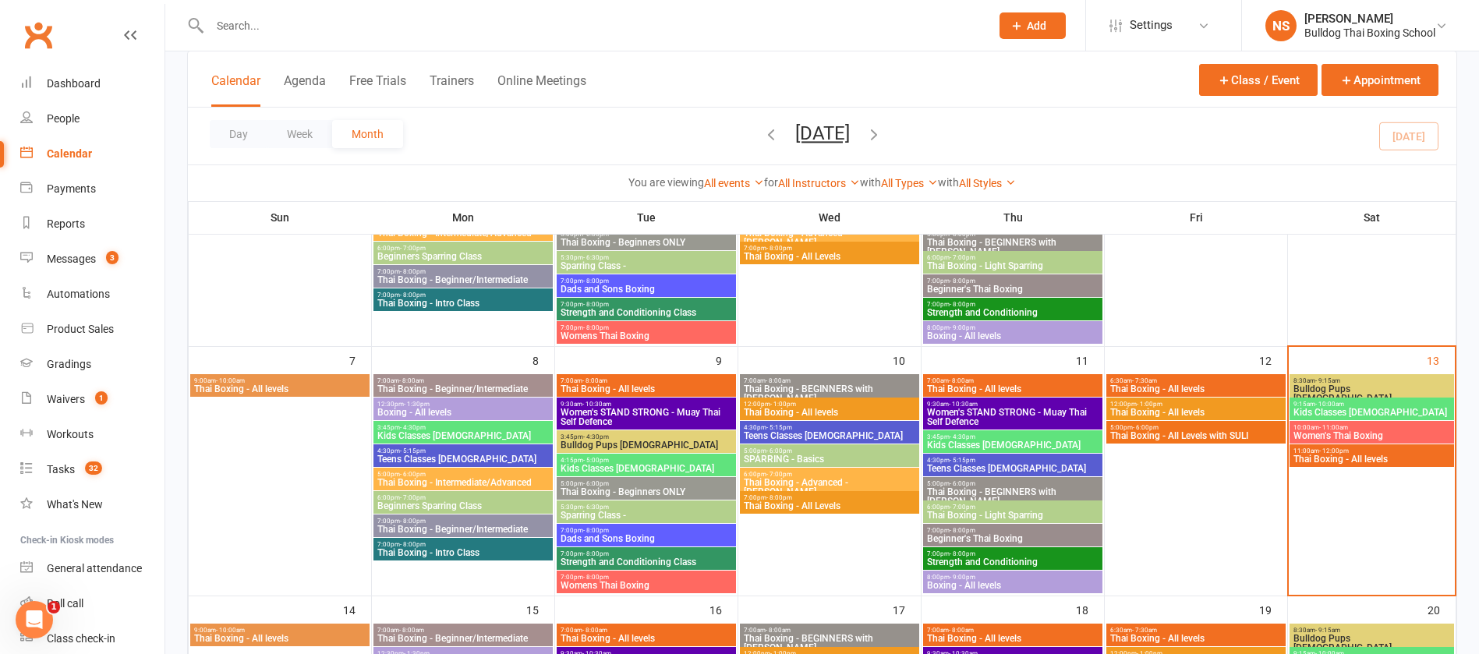
click at [1346, 384] on span "Bulldog Pups 4-7yo" at bounding box center [1372, 393] width 158 height 19
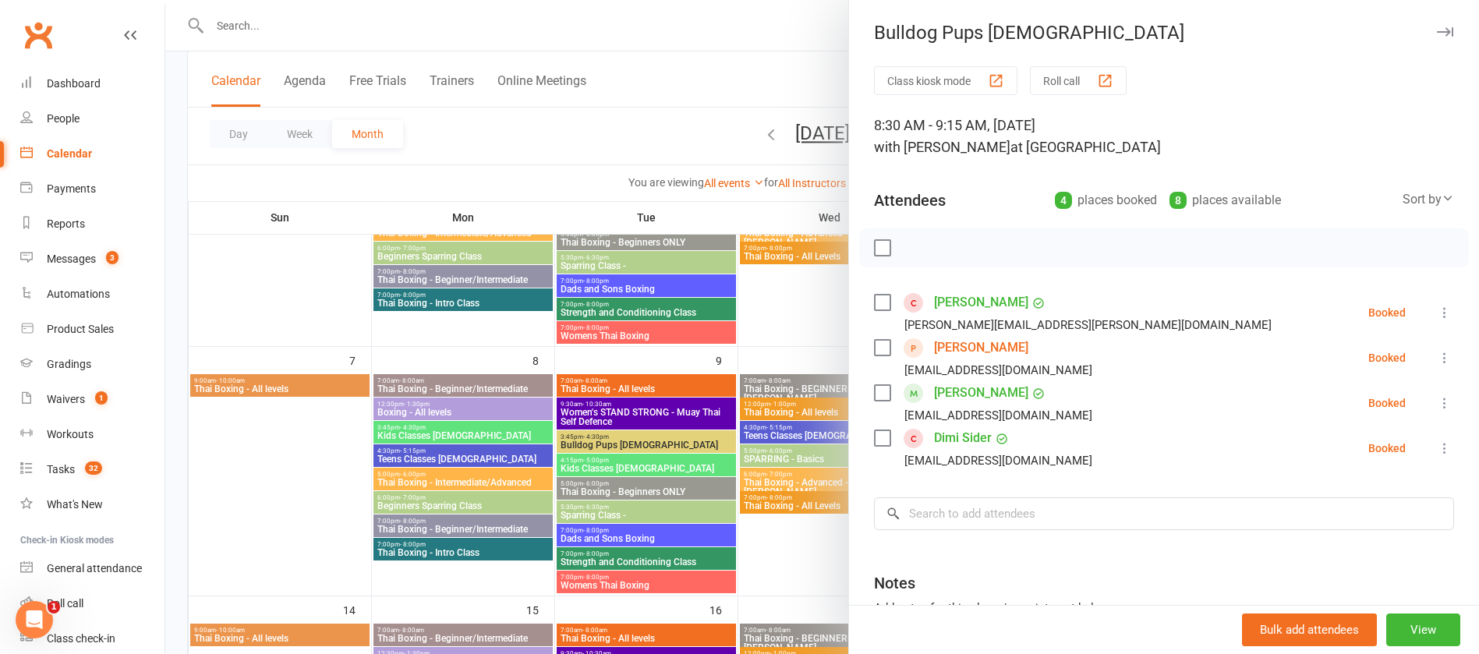
click at [975, 441] on link "Dimi Sider" at bounding box center [963, 438] width 58 height 25
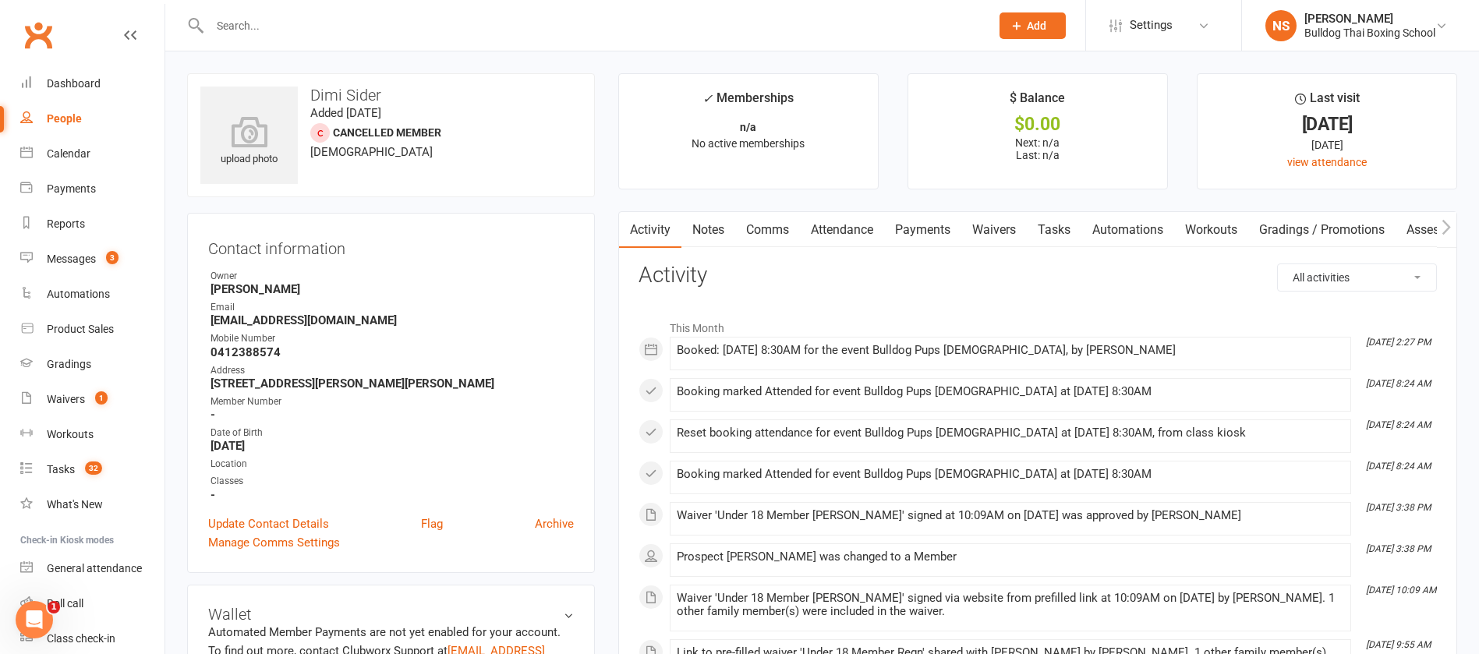
click at [710, 229] on link "Notes" at bounding box center [709, 230] width 54 height 36
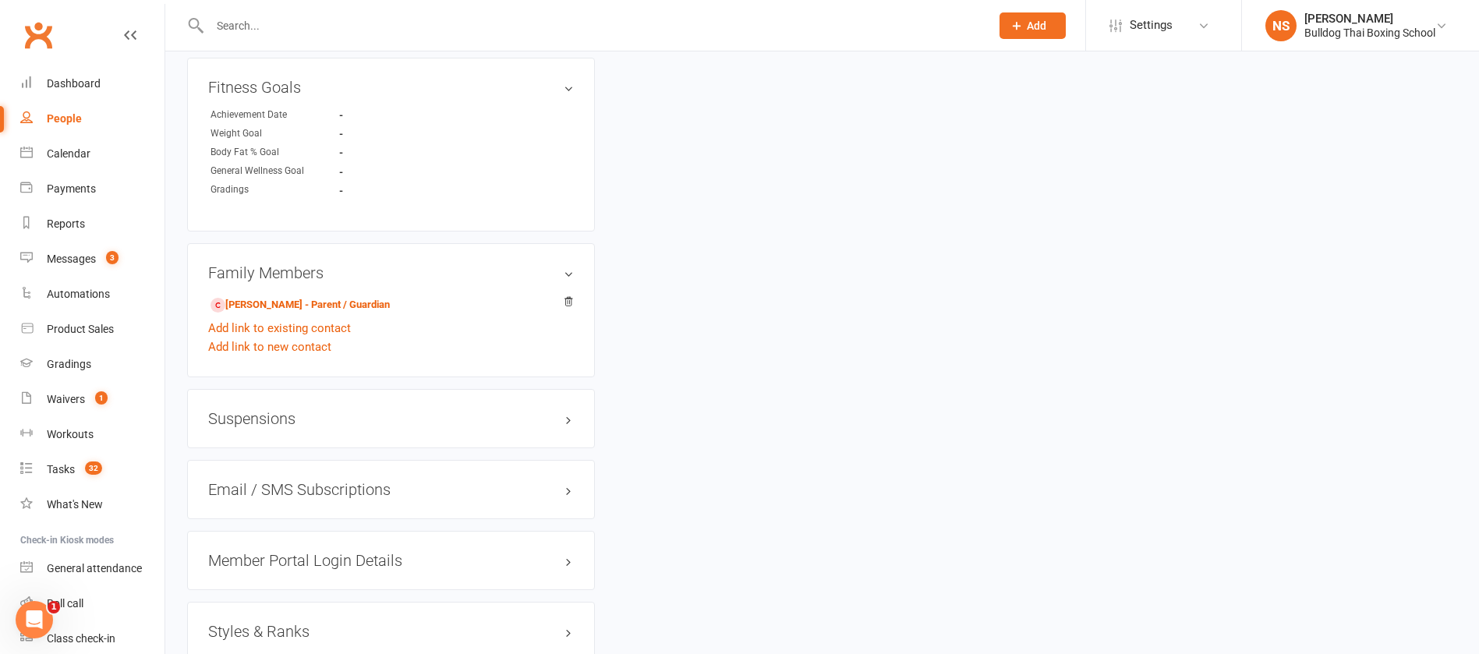
scroll to position [936, 0]
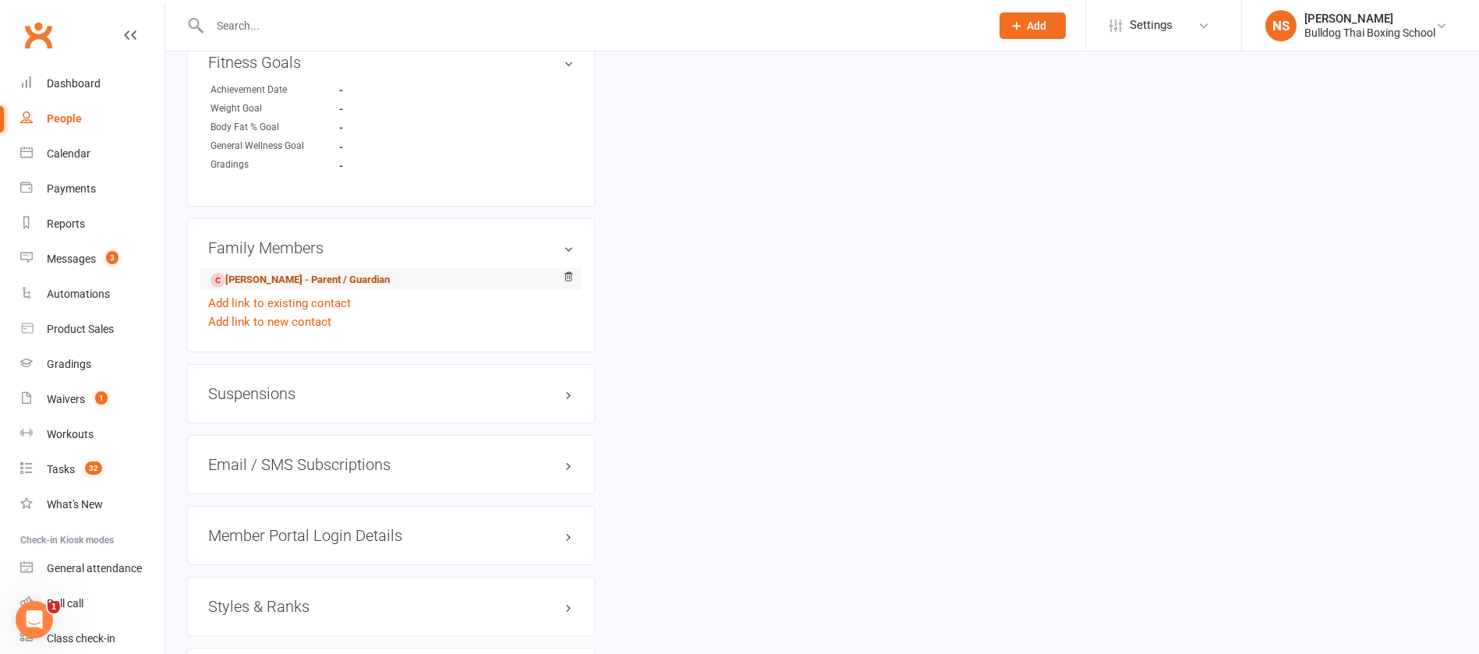
click at [305, 280] on link "Angela Koutoulas - Parent / Guardian" at bounding box center [300, 280] width 179 height 16
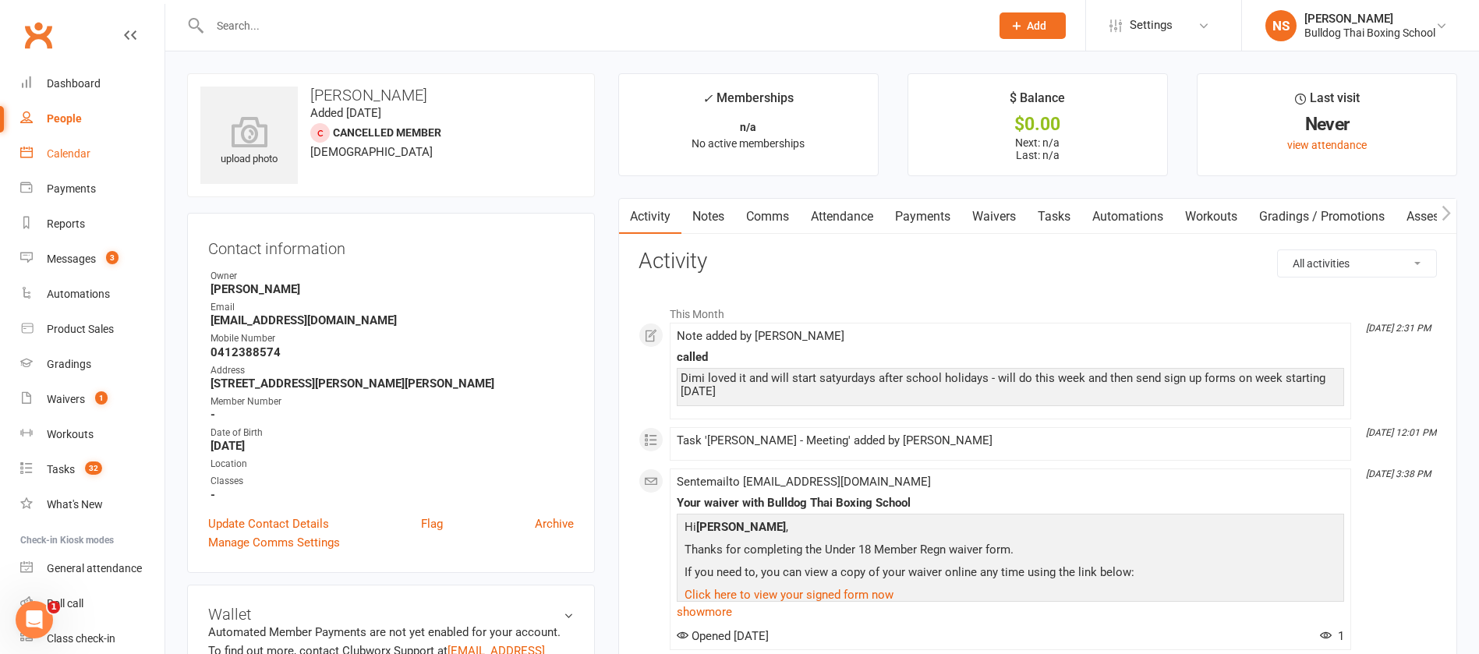
click at [63, 158] on div "Calendar" at bounding box center [69, 153] width 44 height 12
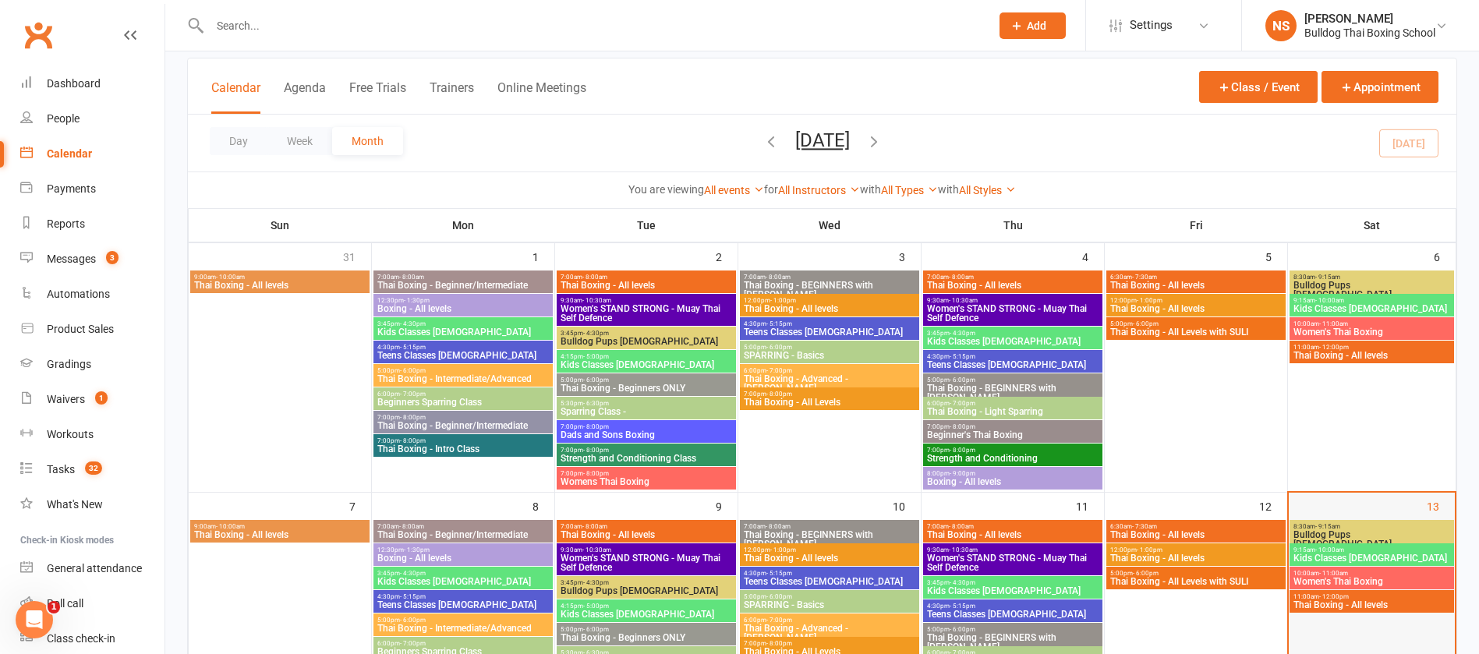
scroll to position [234, 0]
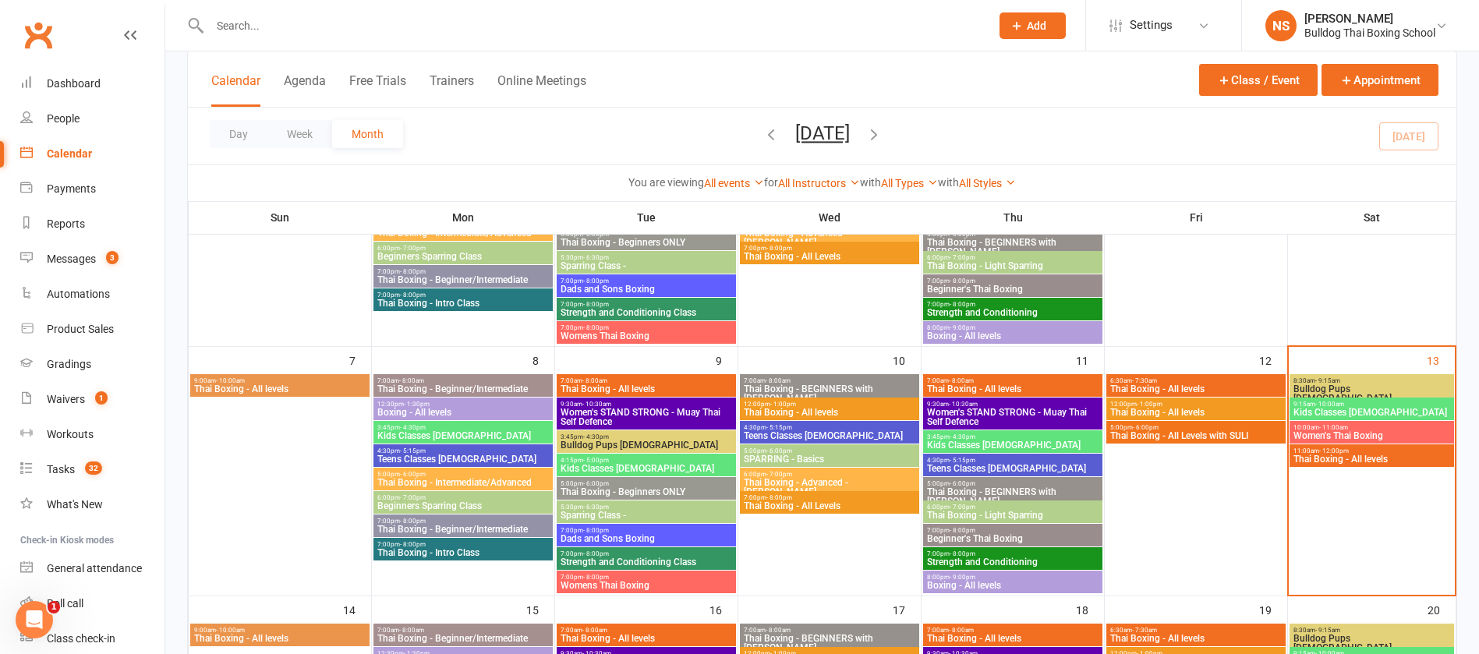
click at [1352, 389] on span "Bulldog Pups 4-7yo" at bounding box center [1372, 393] width 158 height 19
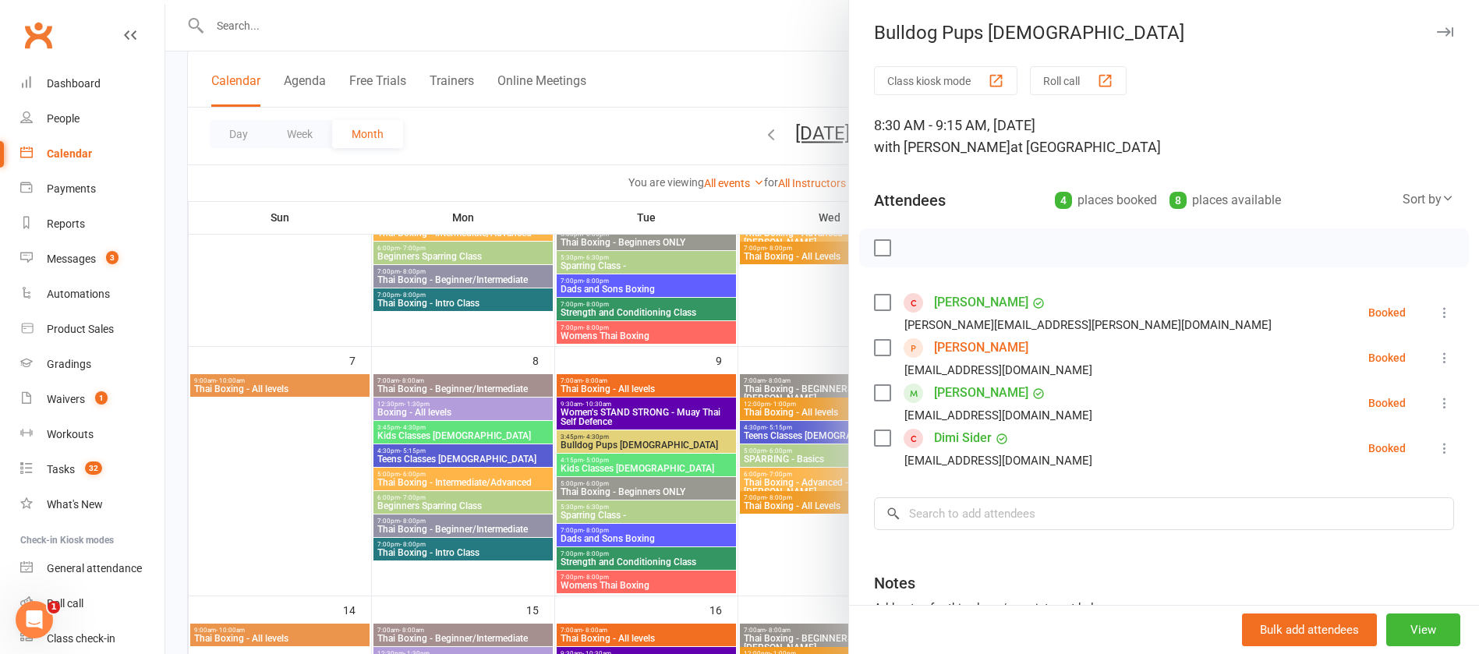
click at [682, 22] on div at bounding box center [822, 327] width 1314 height 654
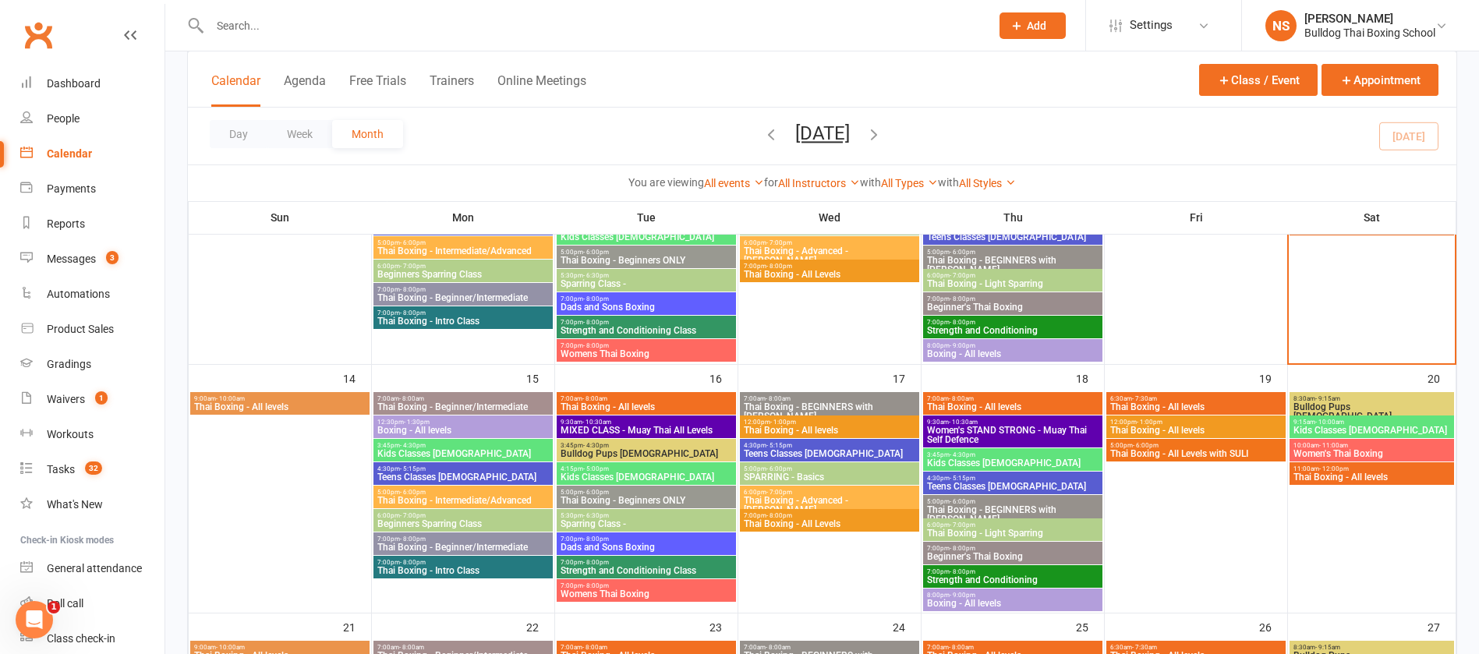
scroll to position [351, 0]
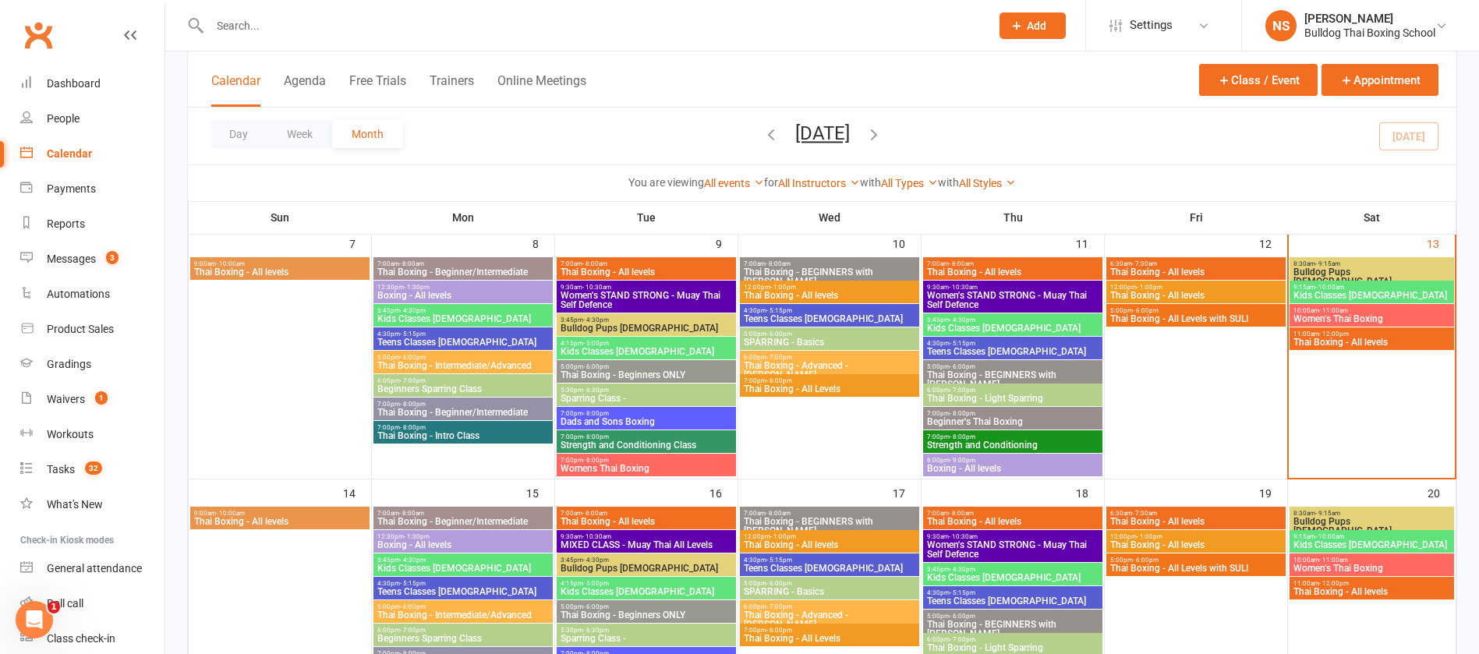
click at [1436, 289] on span "9:15am - 10:00am" at bounding box center [1372, 287] width 158 height 7
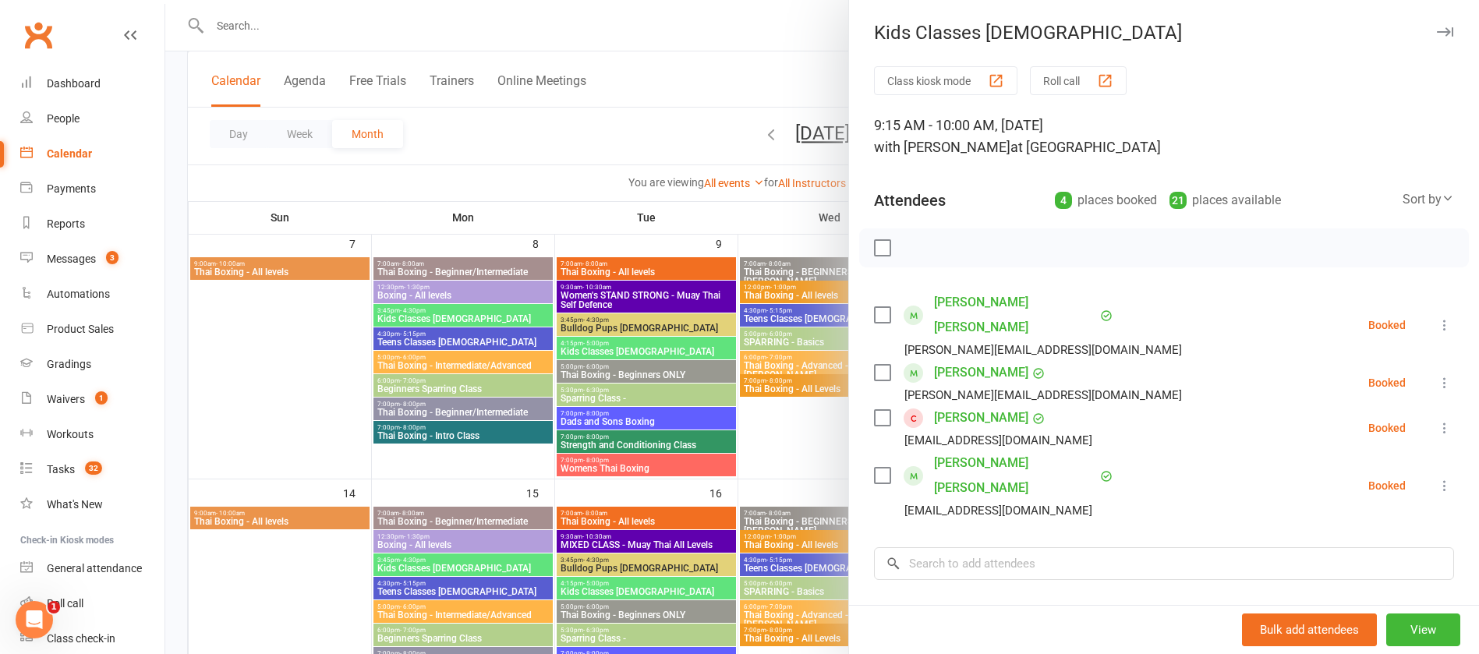
click at [635, 41] on div at bounding box center [822, 327] width 1314 height 654
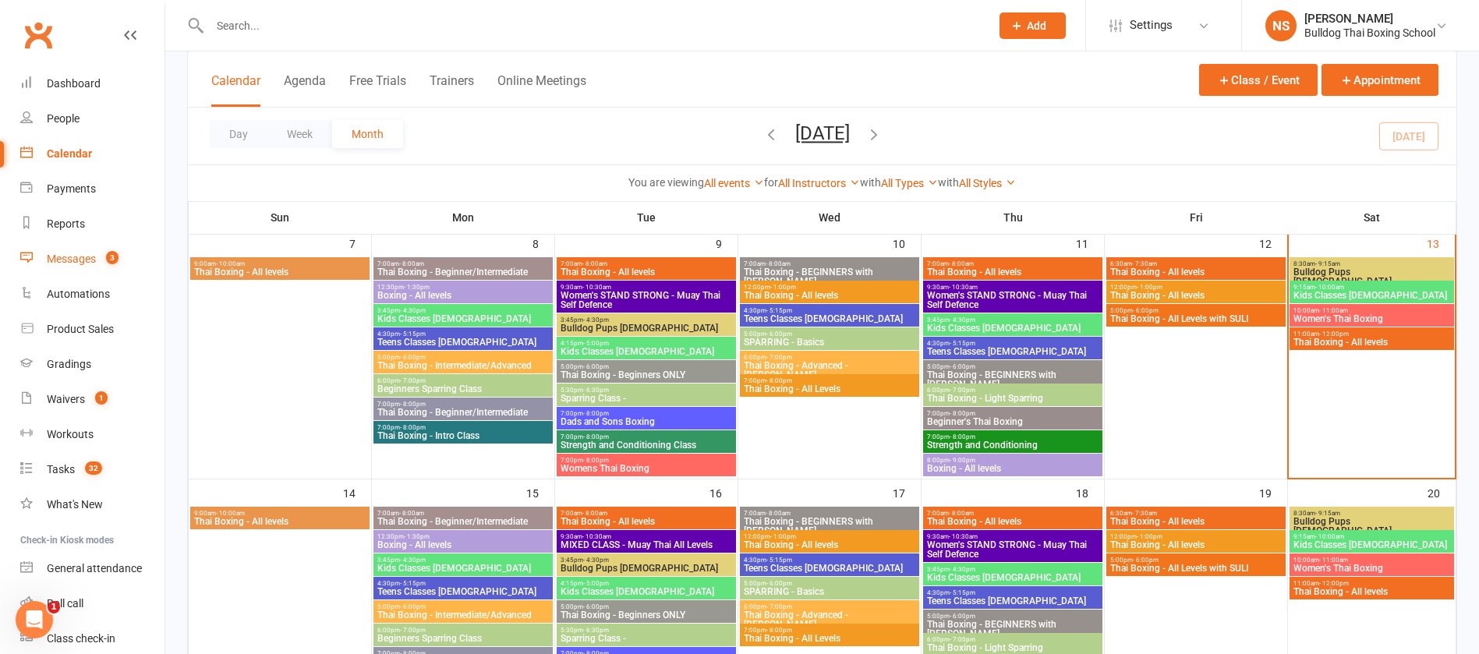
click at [55, 261] on div "Messages" at bounding box center [71, 259] width 49 height 12
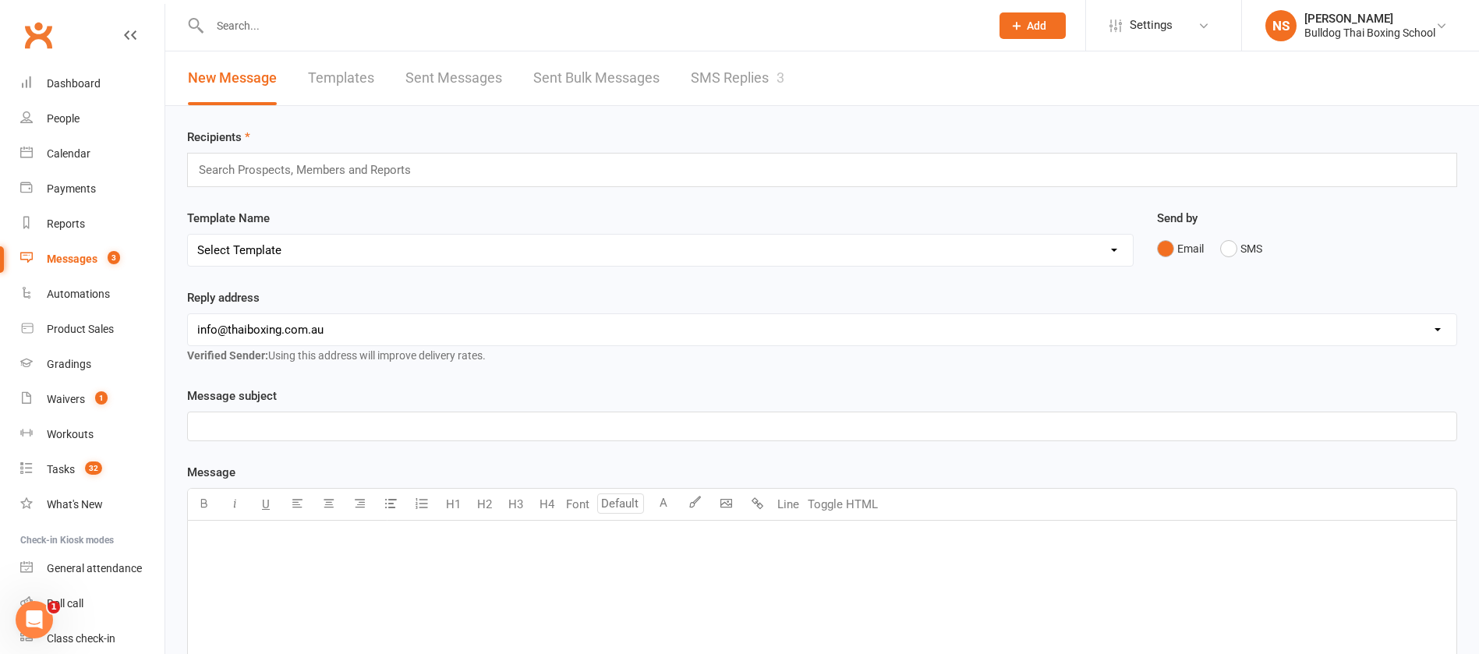
click at [732, 74] on link "SMS Replies 3" at bounding box center [738, 78] width 94 height 54
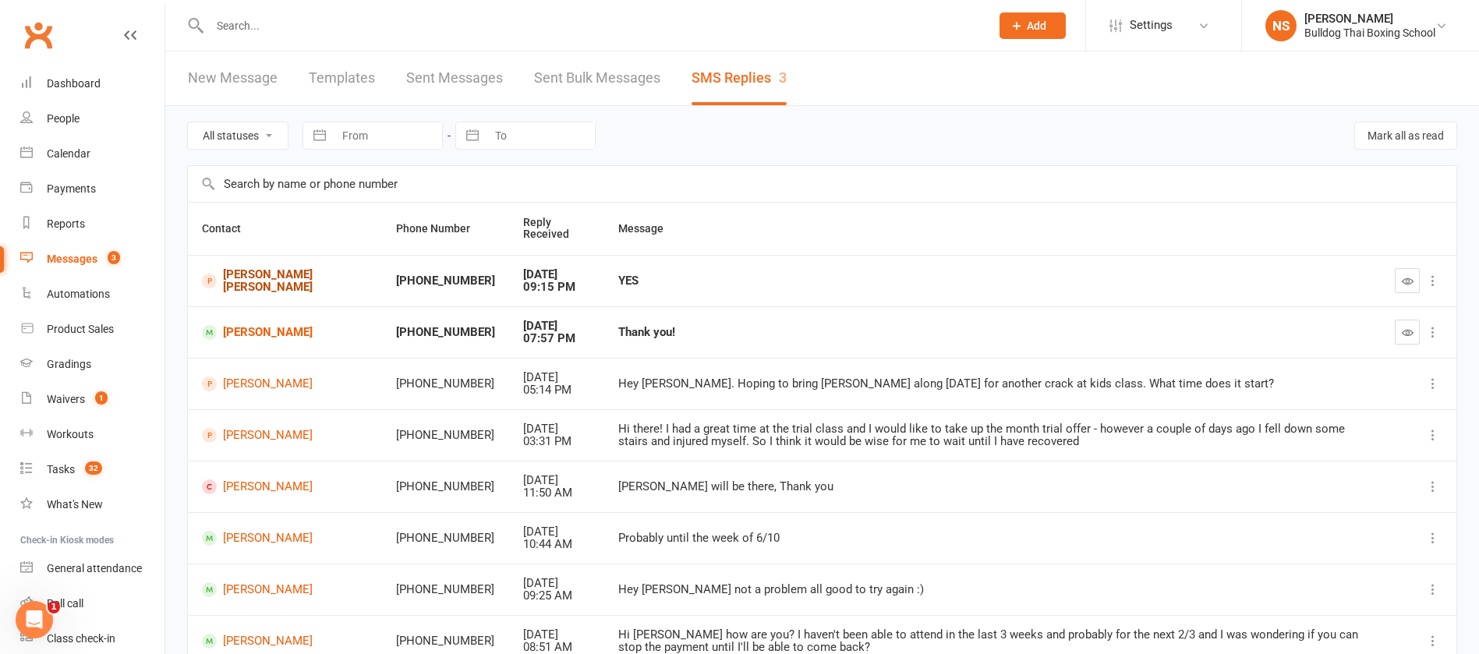
click at [242, 287] on link "Jackson Bradbury" at bounding box center [285, 281] width 166 height 26
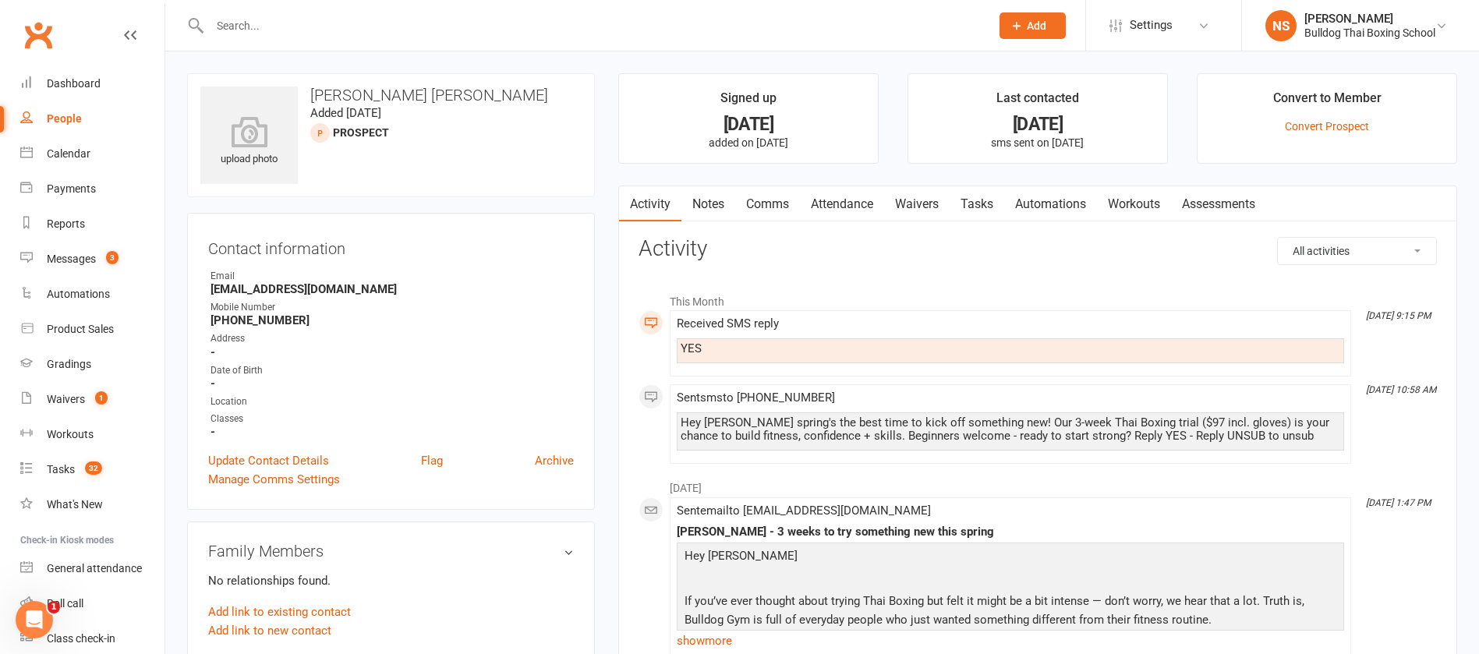
click at [706, 204] on link "Notes" at bounding box center [709, 204] width 54 height 36
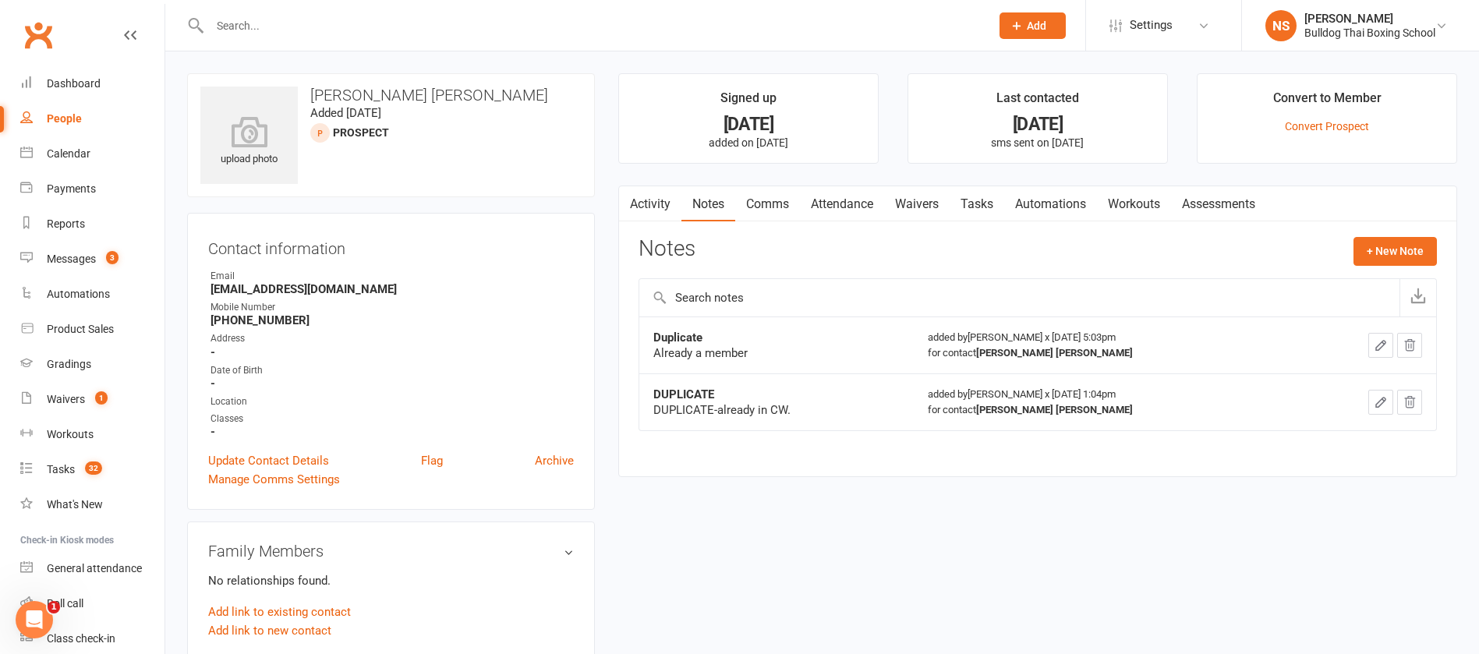
click at [226, 20] on input "text" at bounding box center [592, 26] width 774 height 22
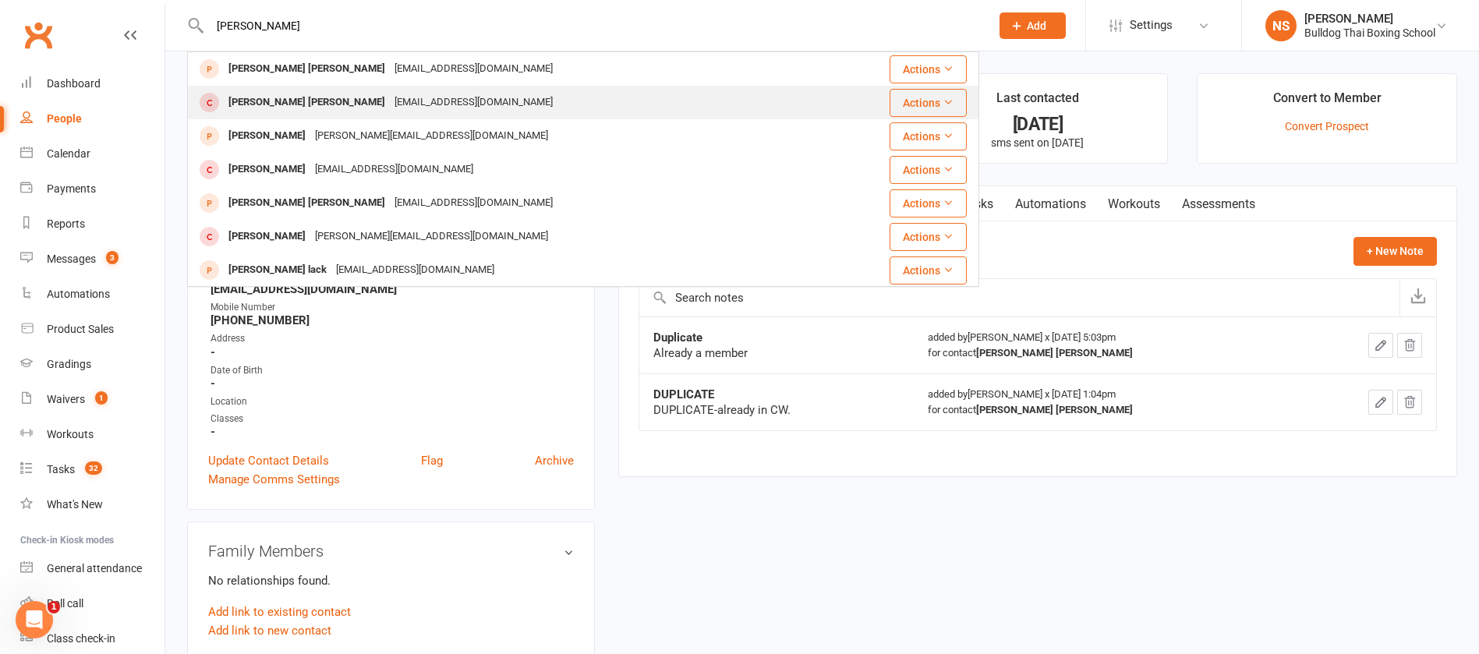
type input "jackson brad"
click at [390, 103] on div "jbradbury12345@gmail.com" at bounding box center [474, 102] width 168 height 23
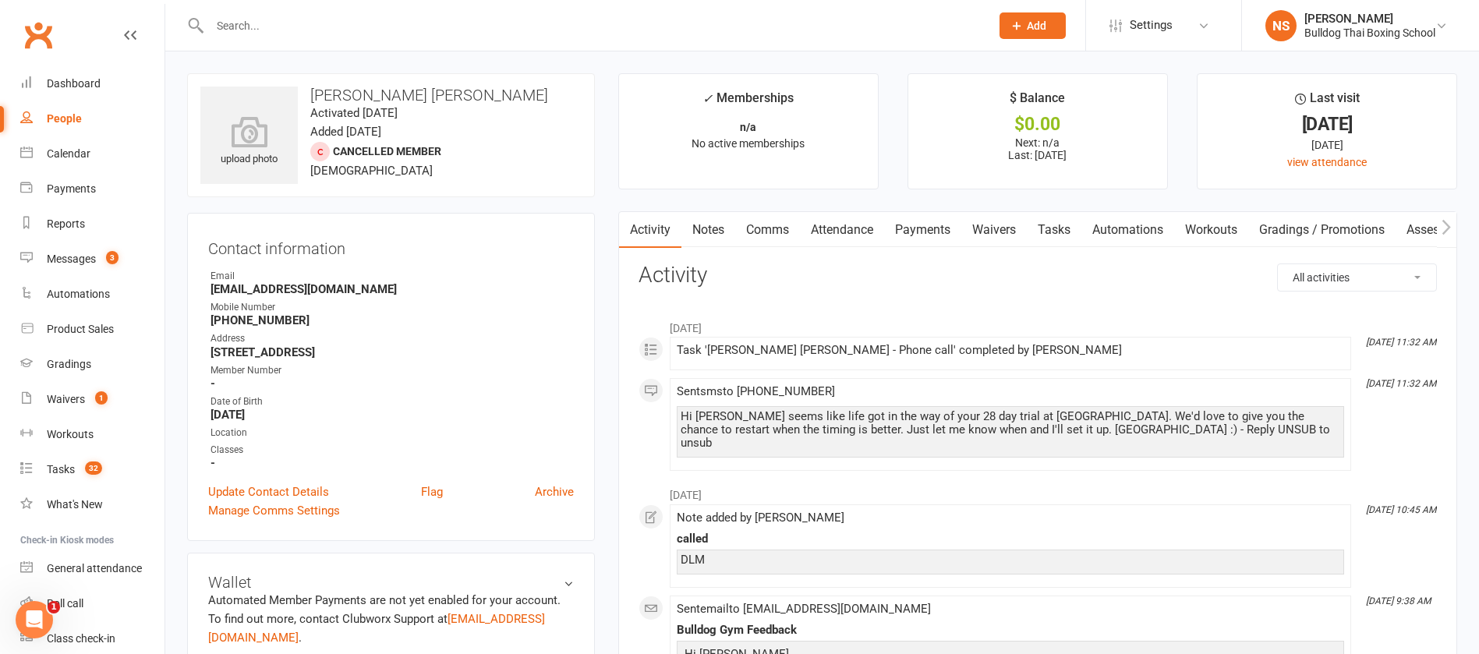
click at [703, 227] on link "Notes" at bounding box center [709, 230] width 54 height 36
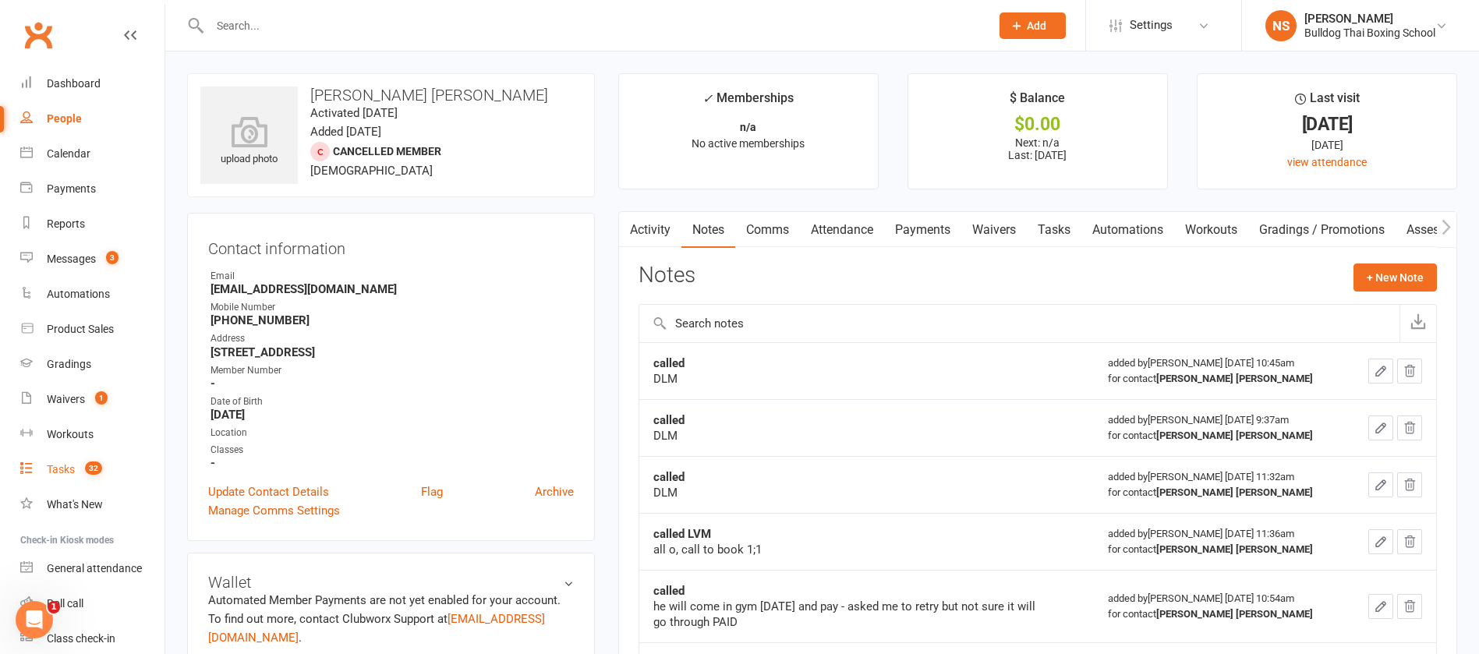
click at [65, 466] on div "Tasks" at bounding box center [61, 469] width 28 height 12
